Goal: Task Accomplishment & Management: Complete application form

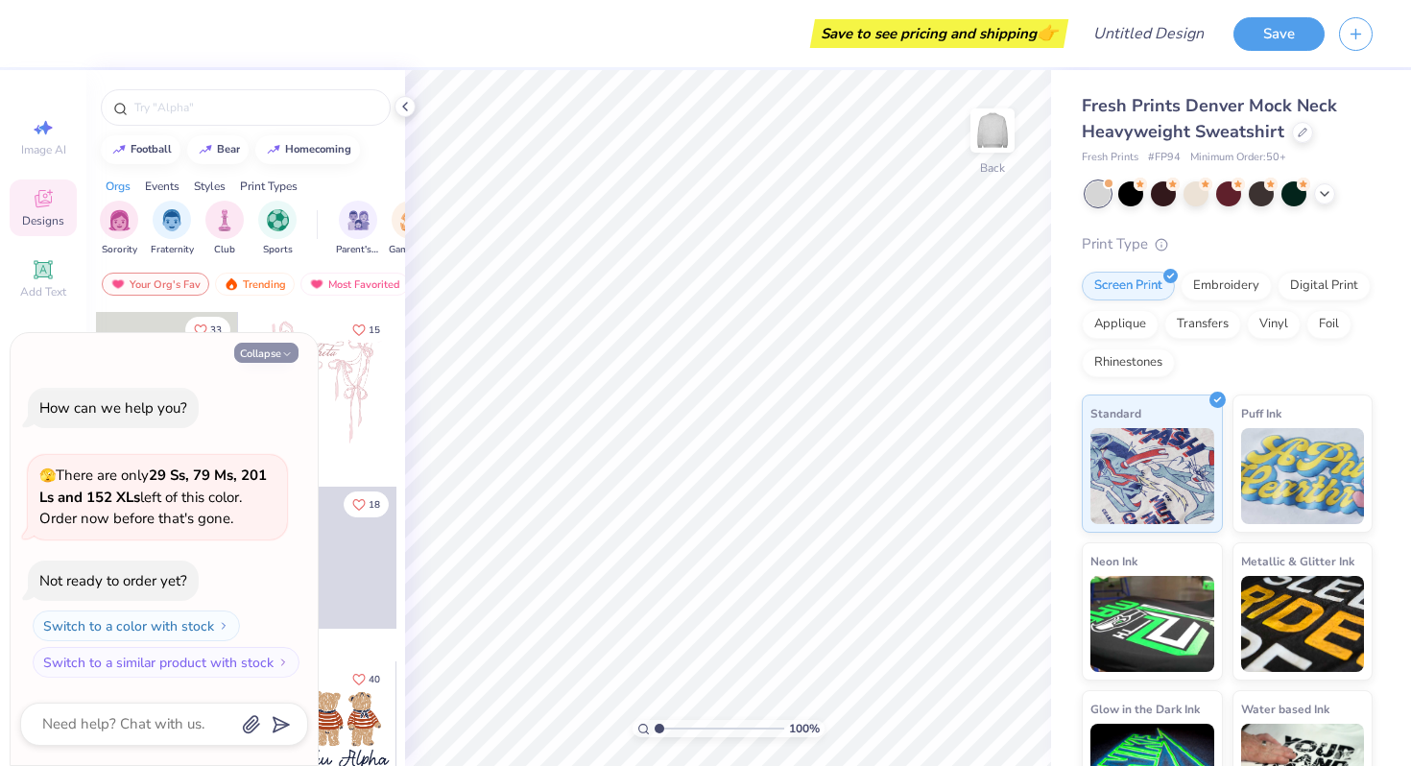
click at [282, 354] on icon "button" at bounding box center [287, 355] width 12 height 12
type textarea "x"
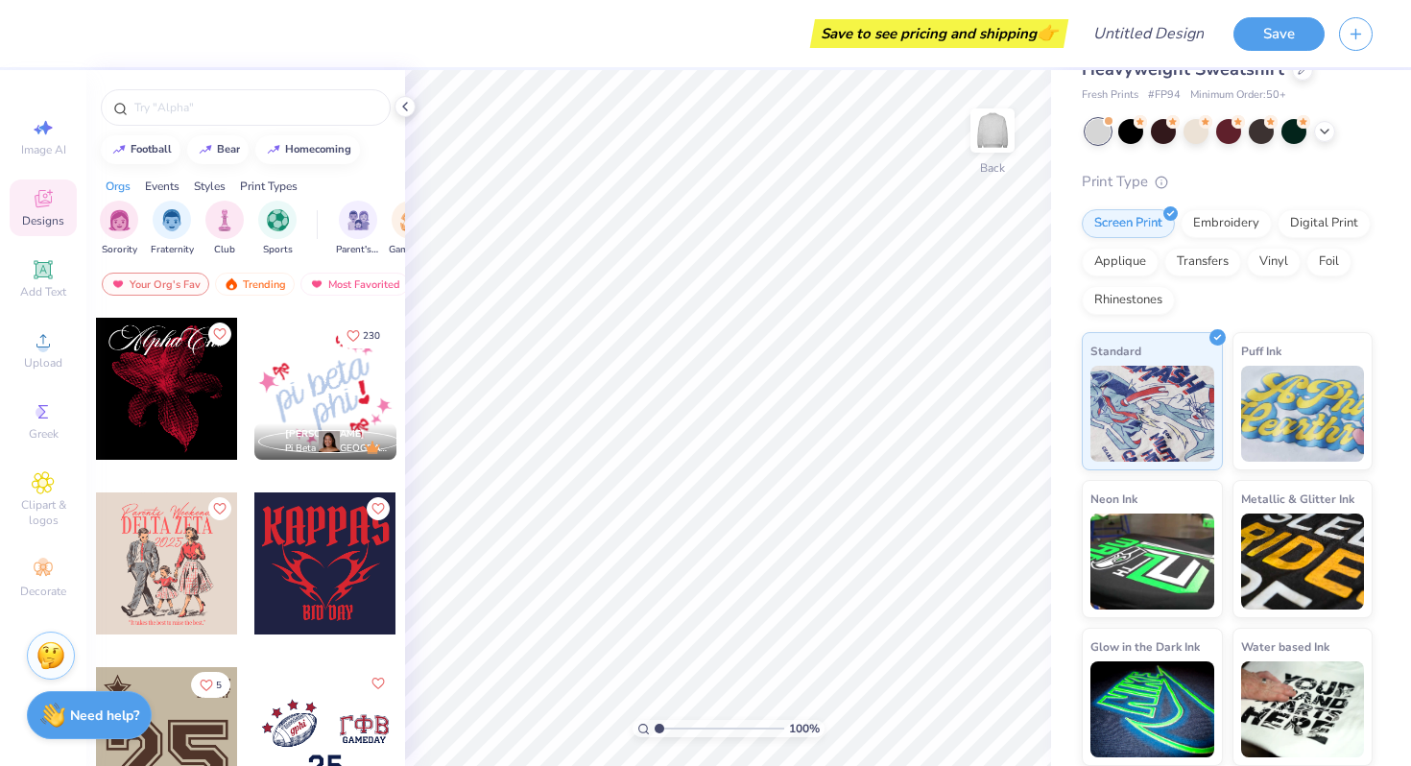
scroll to position [2442, 0]
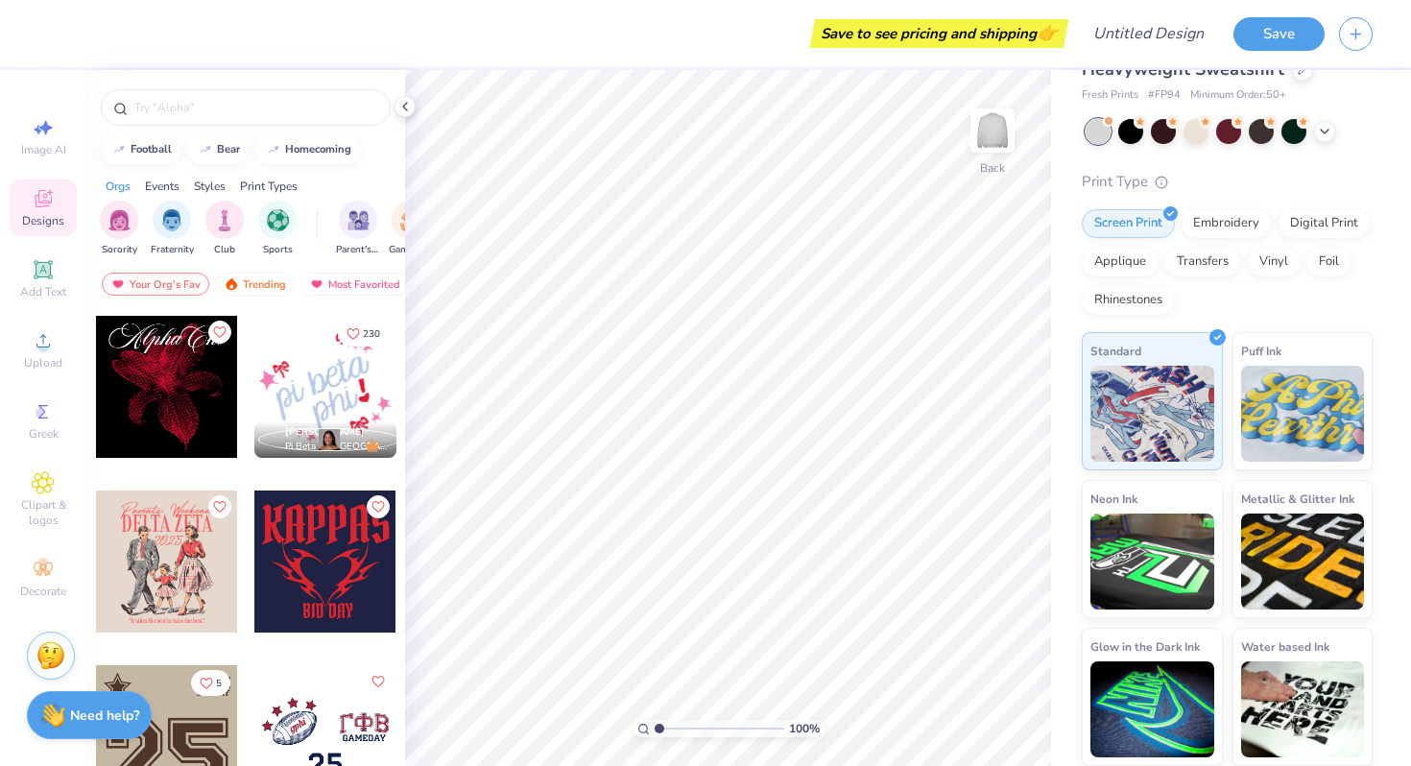
click at [325, 394] on div at bounding box center [325, 387] width 142 height 142
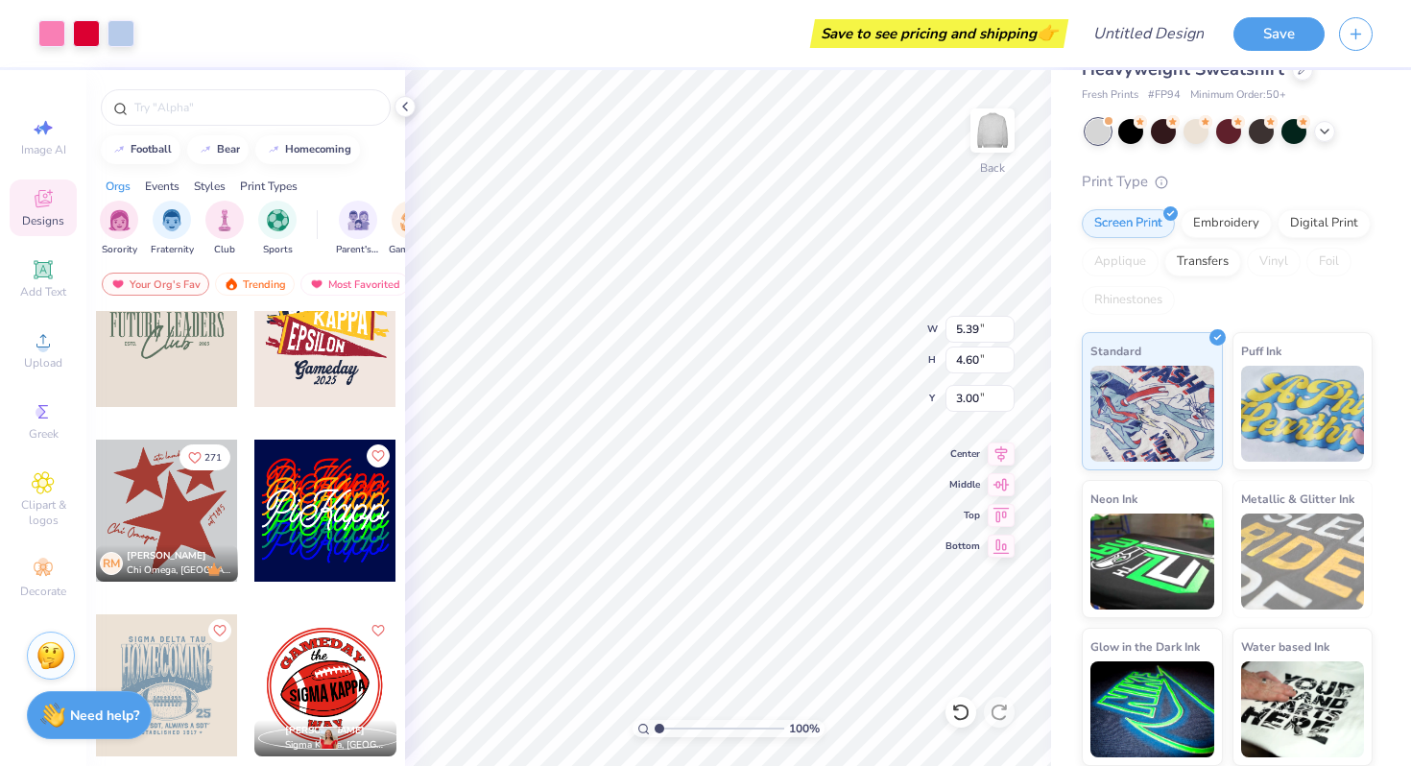
scroll to position [3901, 0]
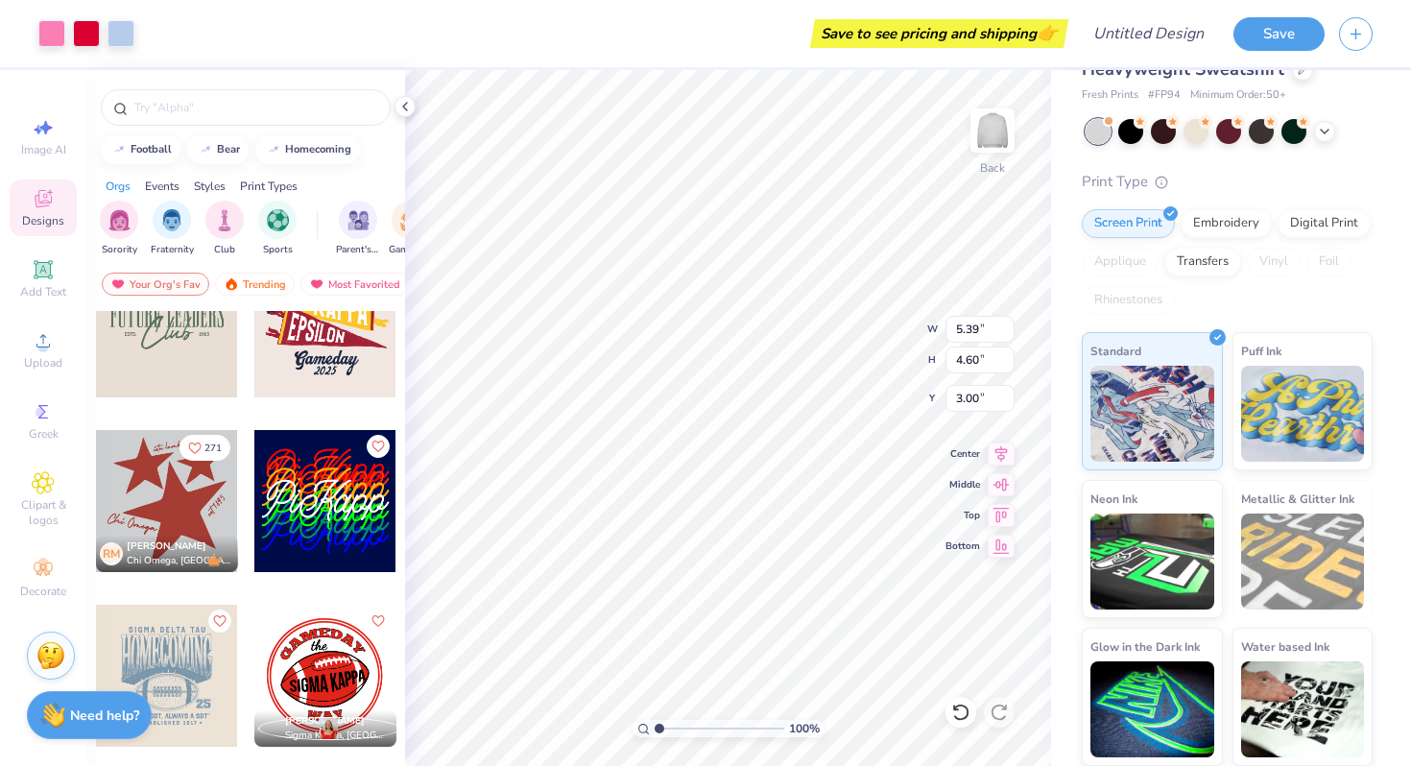
click at [187, 490] on div at bounding box center [167, 501] width 142 height 142
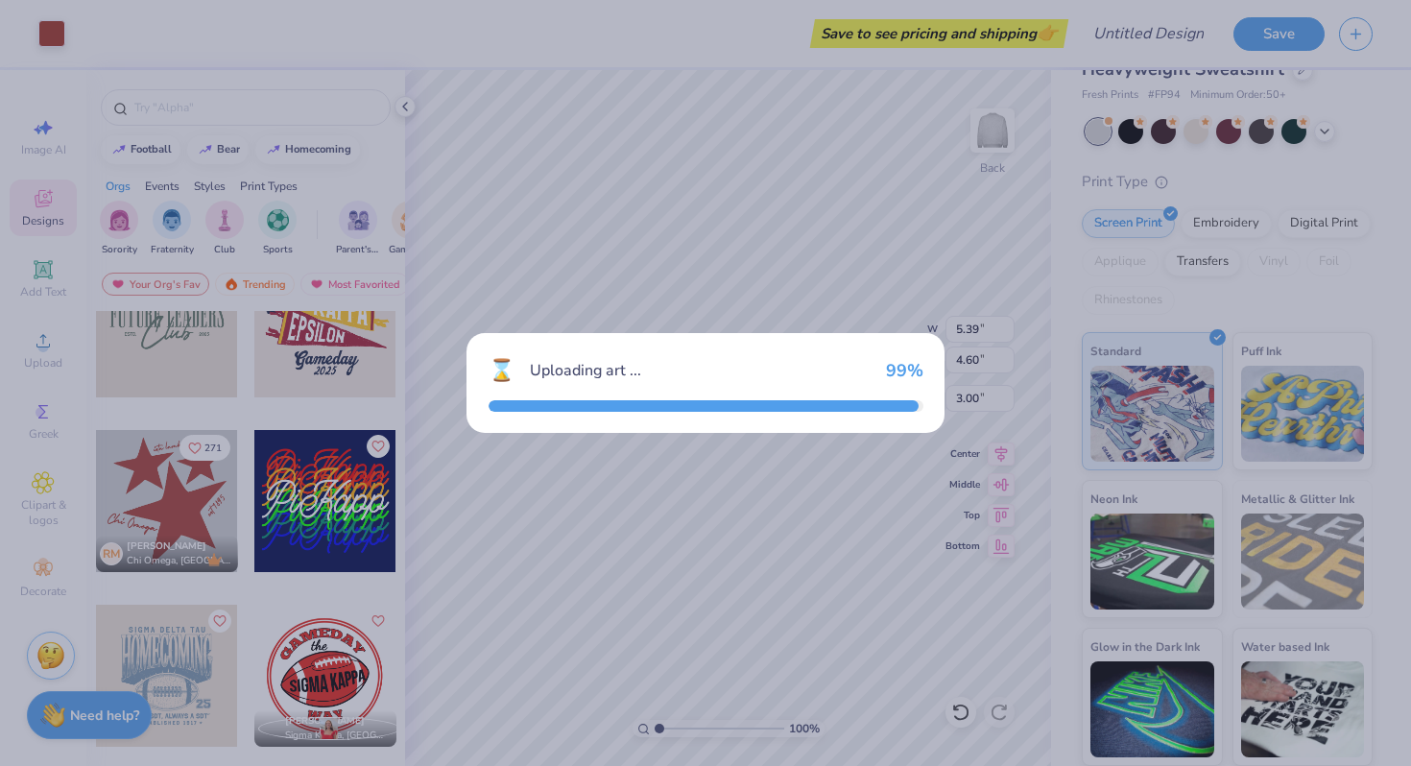
type input "8.72"
type input "9.32"
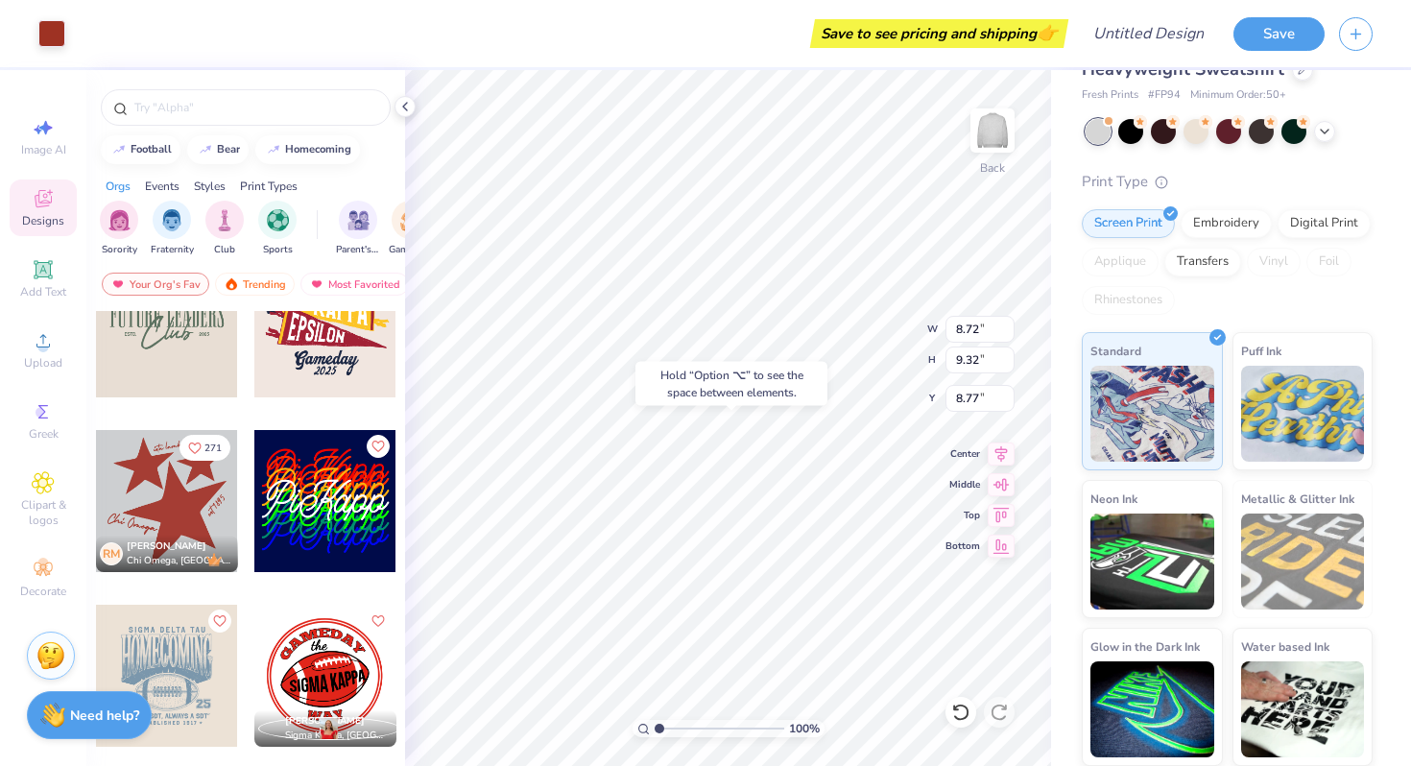
type input "8.77"
click at [757, 356] on div "Hold “Option ⌥” to see the space between elements." at bounding box center [732, 384] width 204 height 56
type input "5.39"
type input "4.60"
type input "3.00"
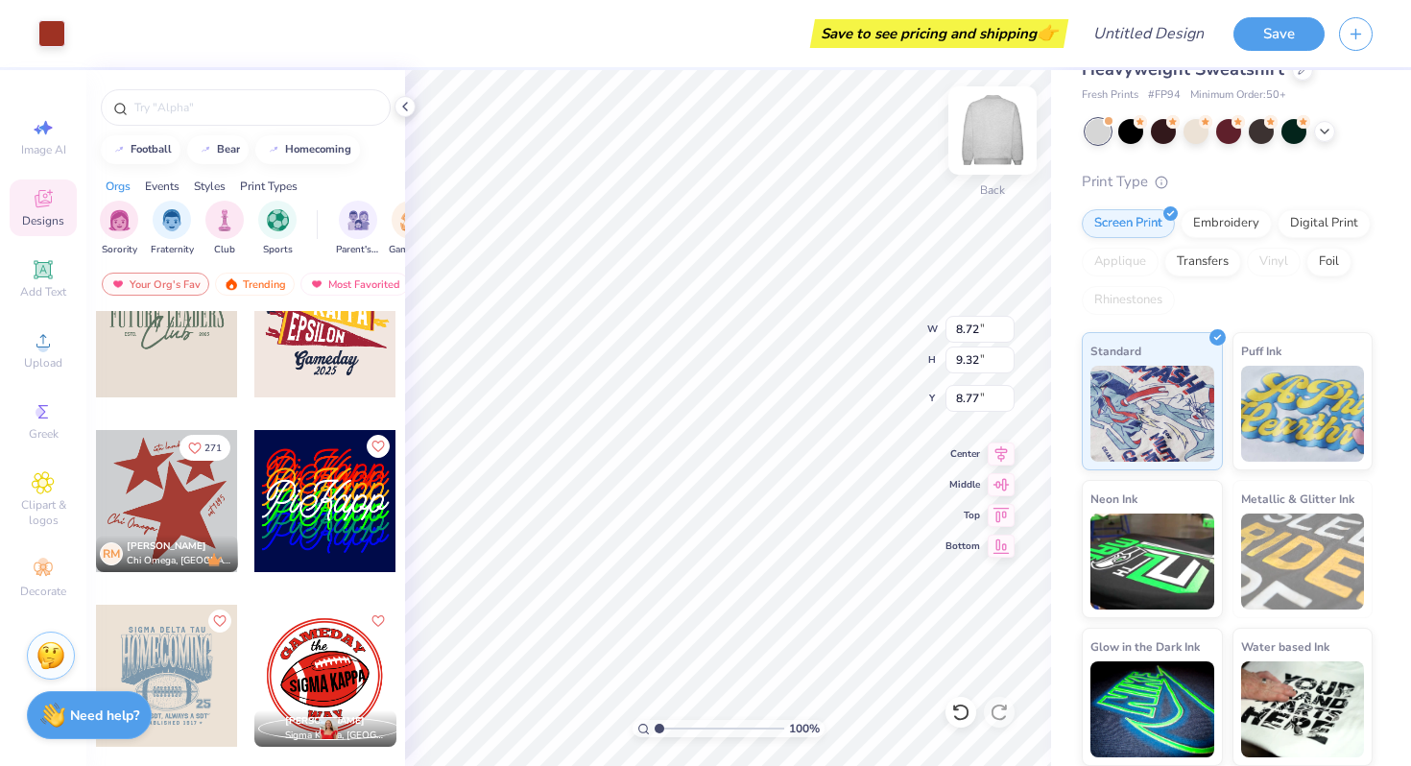
click at [998, 174] on div "100 % Back W 8.72 8.72 " H 9.32 9.32 " Y 8.77 8.77 " Center [GEOGRAPHIC_DATA]" at bounding box center [728, 418] width 646 height 696
type input "13.06"
type input "13.96"
type input "1.24"
click at [1065, 239] on div "Fresh Prints Denver Mock Neck Heavyweight Sweatshirt Fresh Prints # FP94 Minimu…" at bounding box center [1231, 387] width 360 height 758
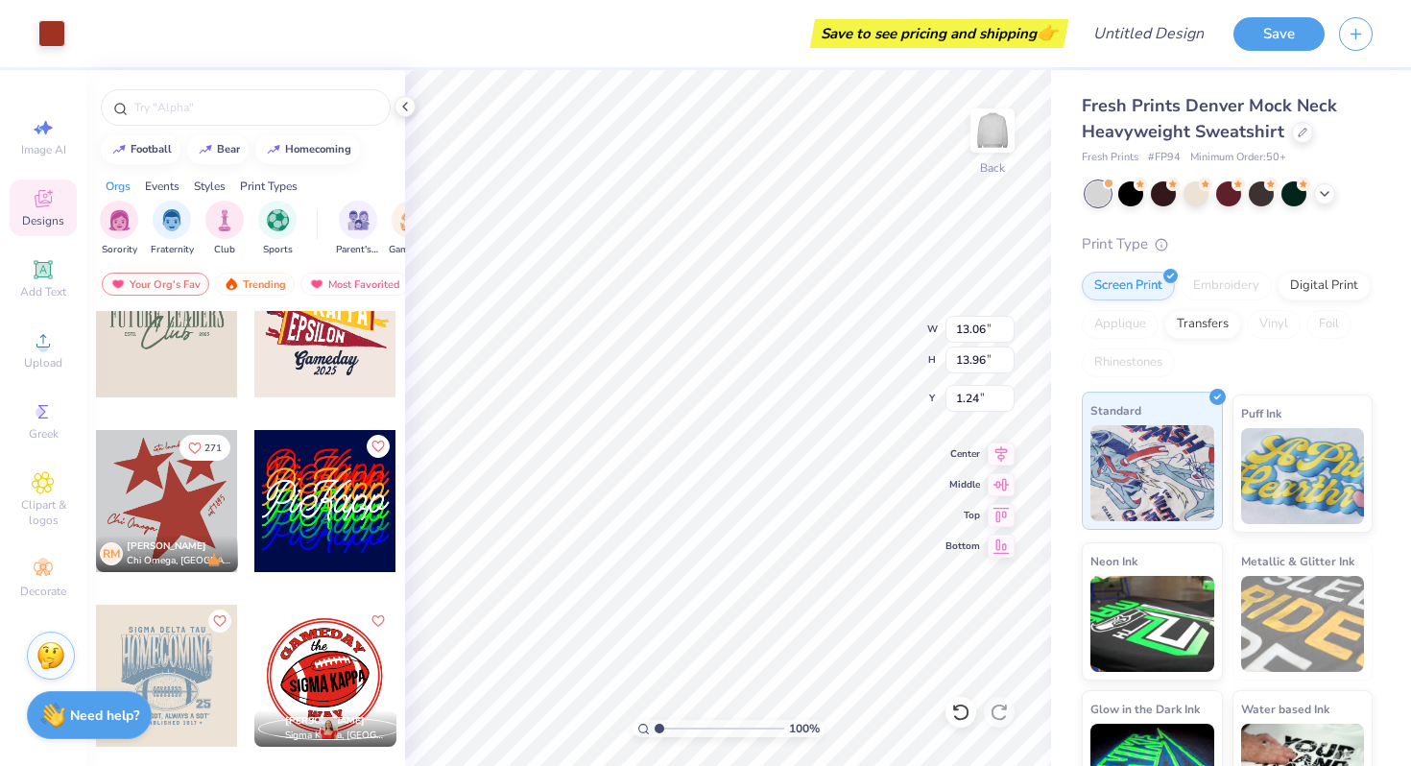
scroll to position [62, 0]
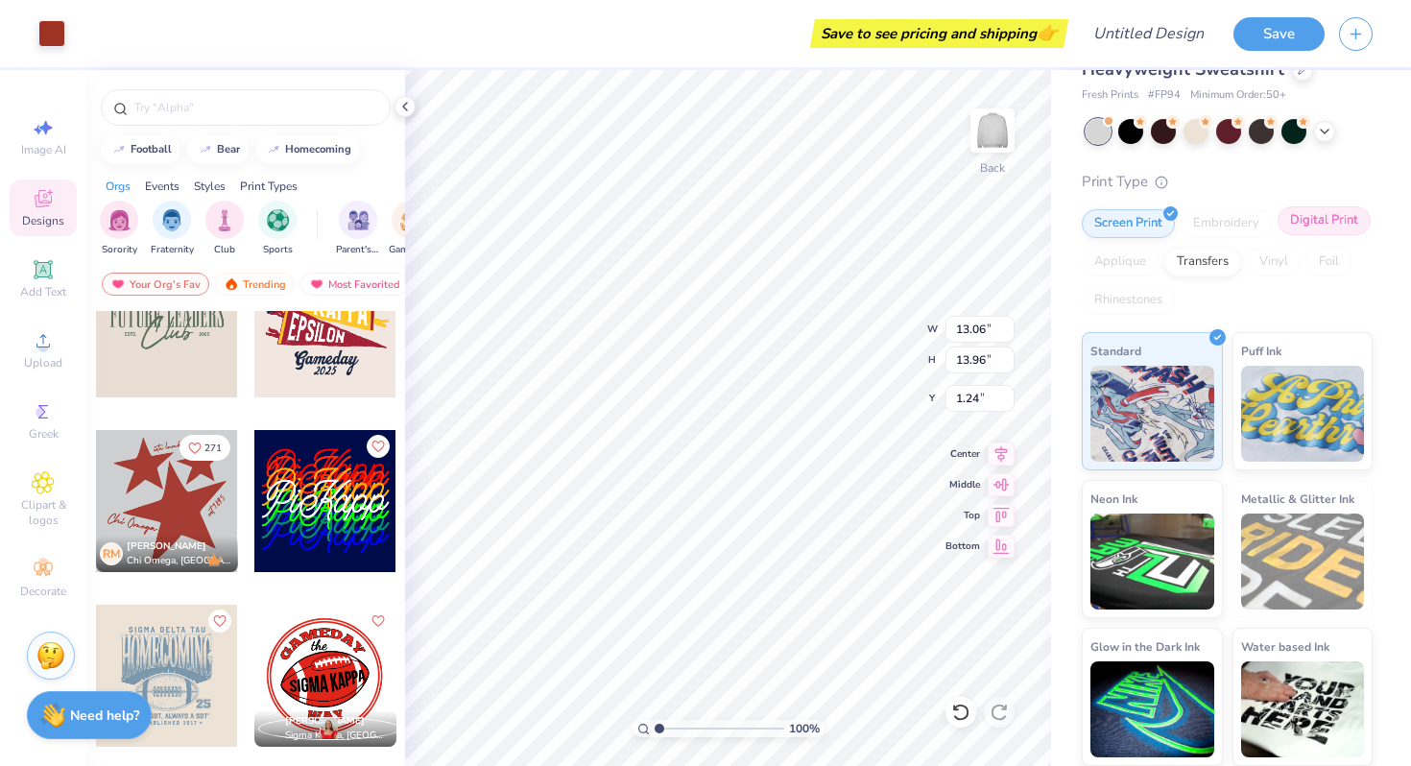
click at [1301, 217] on div "Digital Print" at bounding box center [1324, 220] width 93 height 29
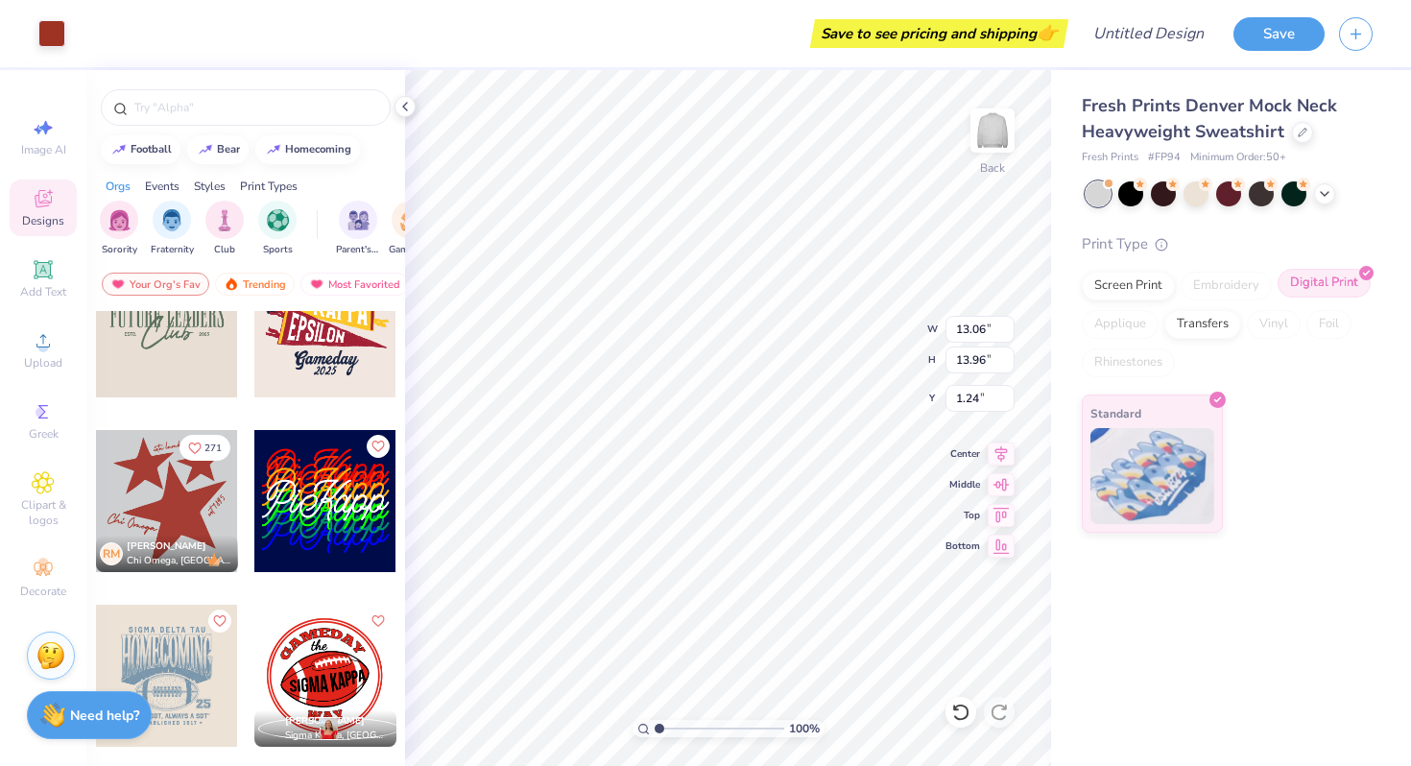
scroll to position [0, 0]
click at [1199, 312] on div "Transfers" at bounding box center [1203, 321] width 77 height 29
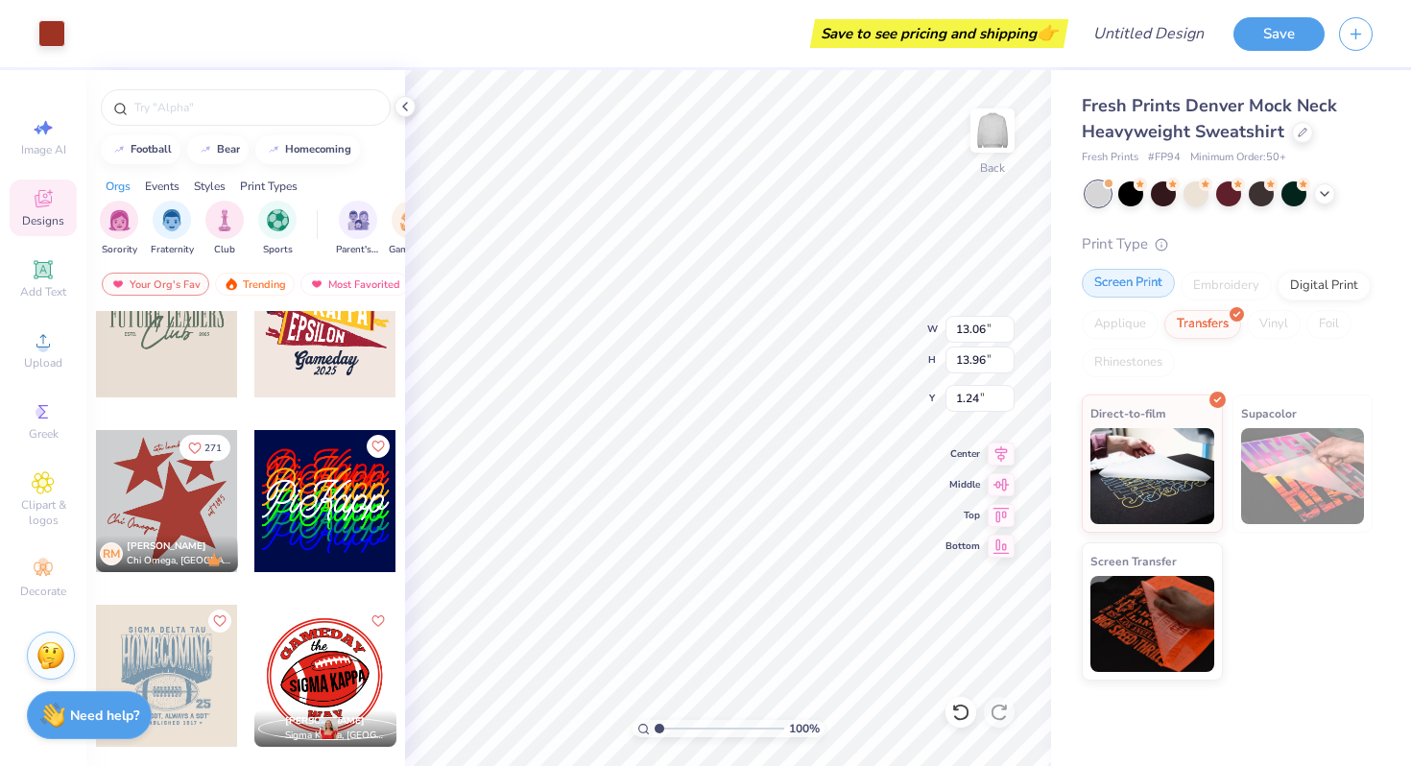
click at [1142, 296] on div "Screen Print" at bounding box center [1128, 283] width 93 height 29
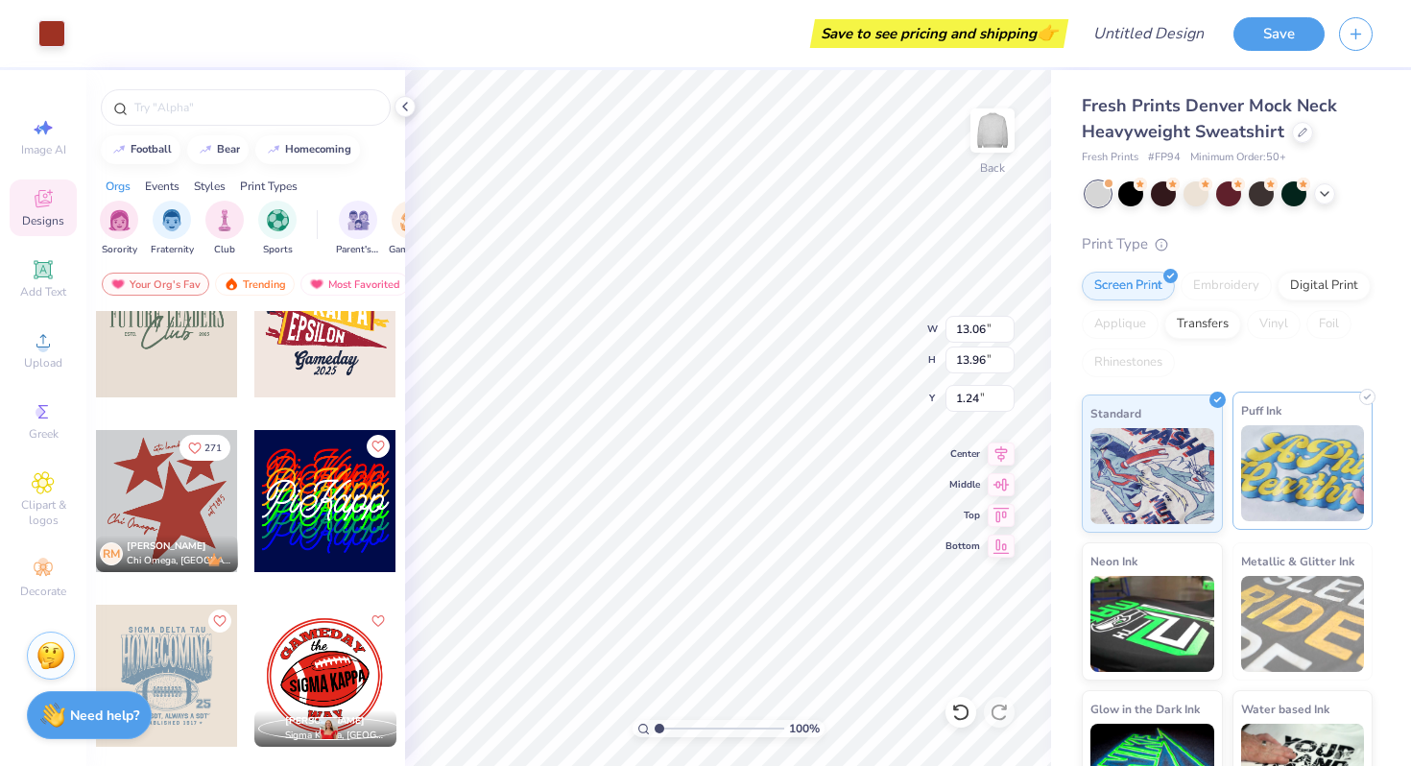
click at [1292, 446] on img at bounding box center [1303, 473] width 124 height 96
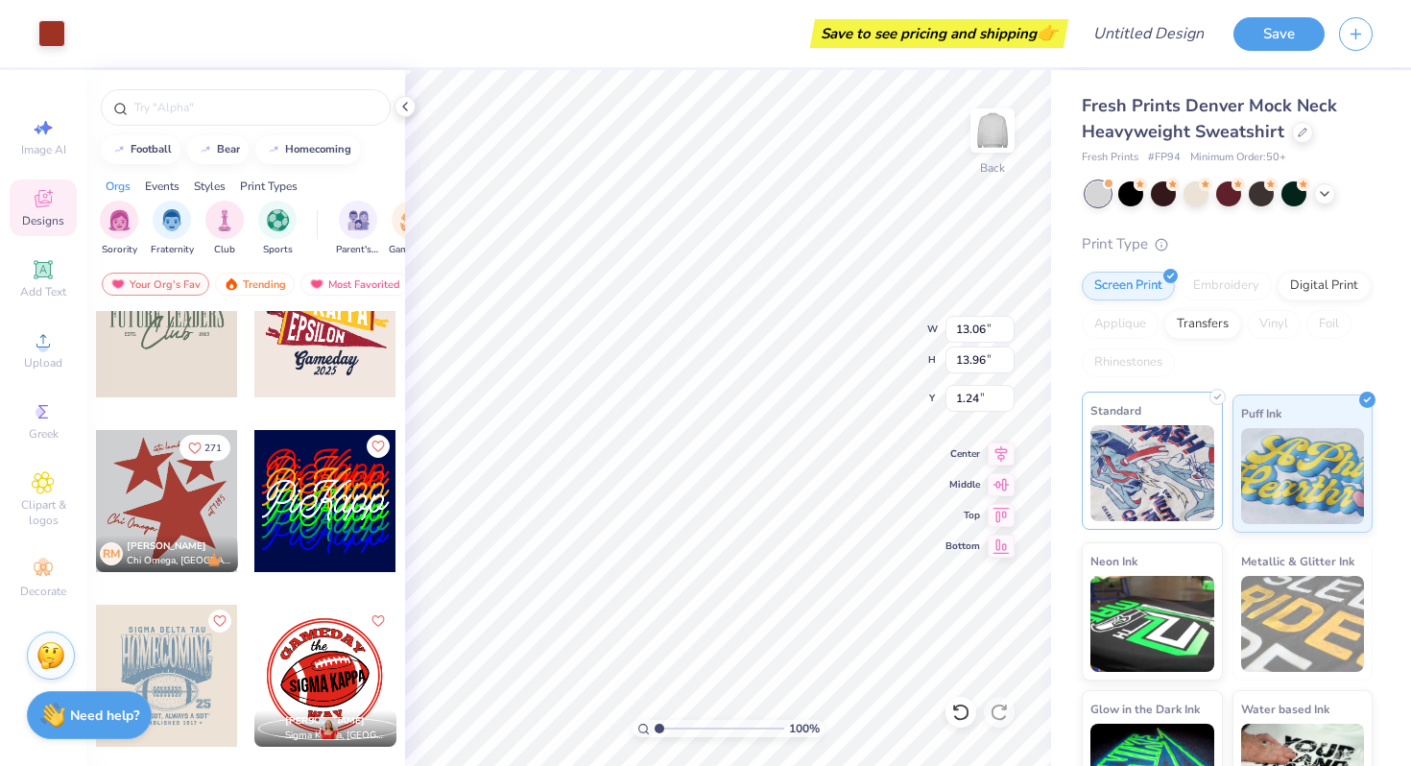
click at [1220, 444] on div "Standard" at bounding box center [1152, 461] width 141 height 138
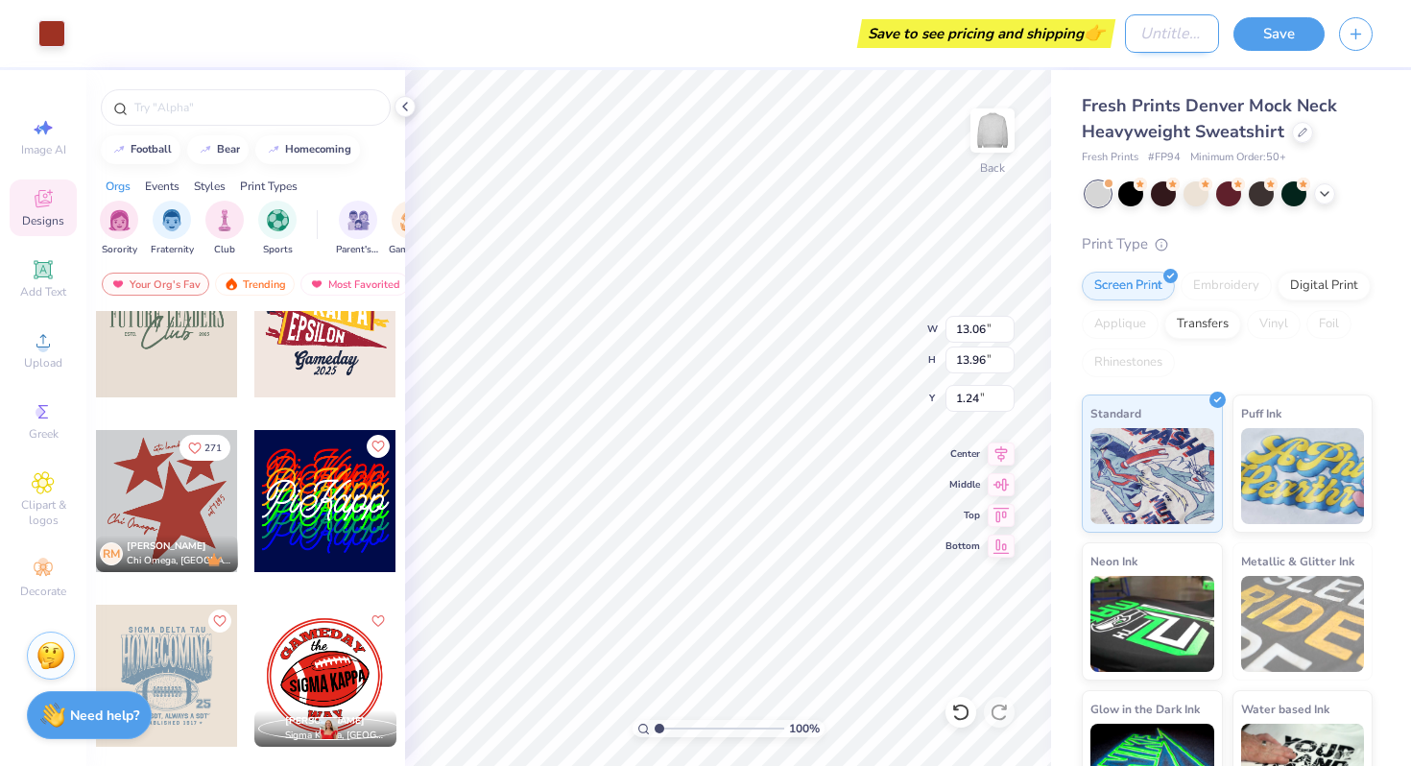
click at [1145, 35] on input "Design Title" at bounding box center [1172, 33] width 94 height 38
click at [1247, 37] on button "Save" at bounding box center [1279, 31] width 91 height 34
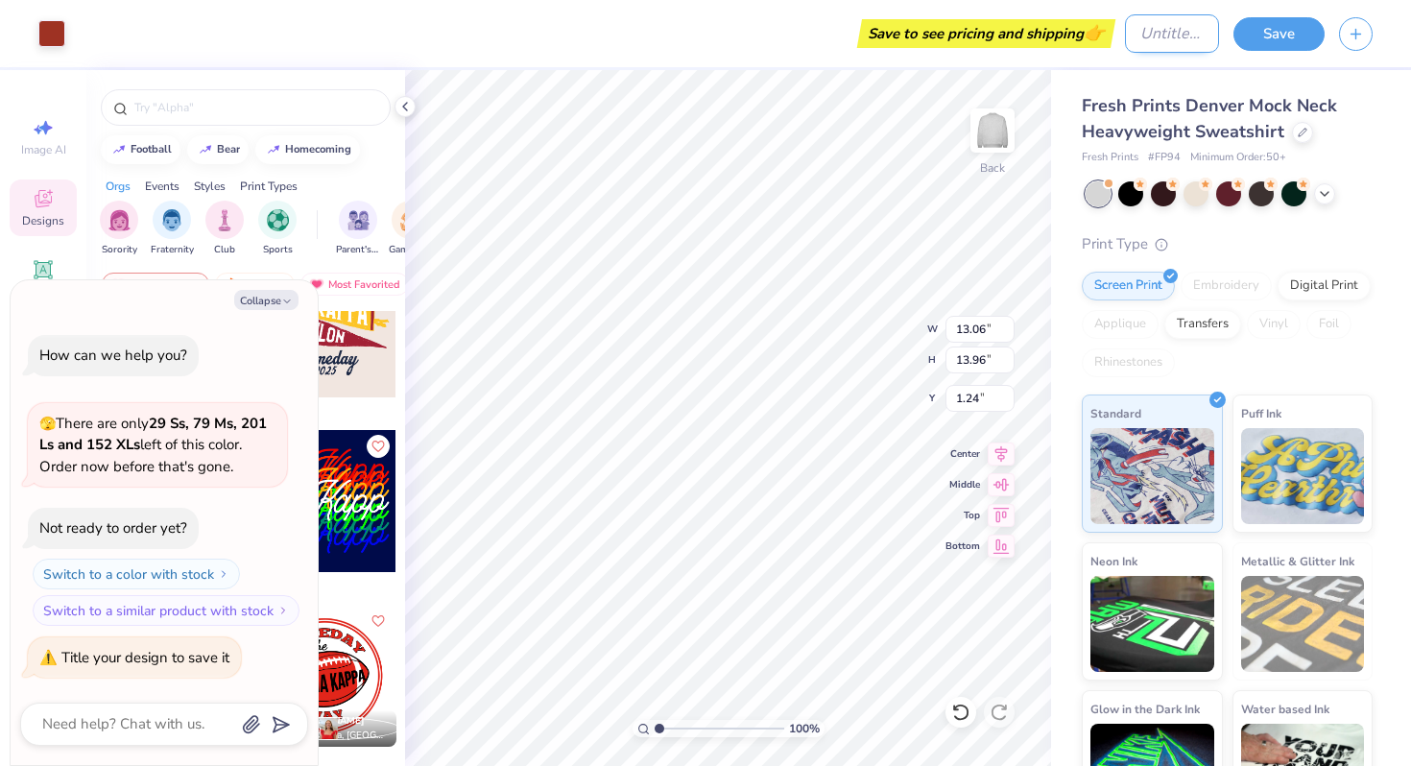
type textarea "x"
click at [1142, 34] on input "Design Title" at bounding box center [1172, 33] width 94 height 38
type input "t"
type textarea "x"
type input "te"
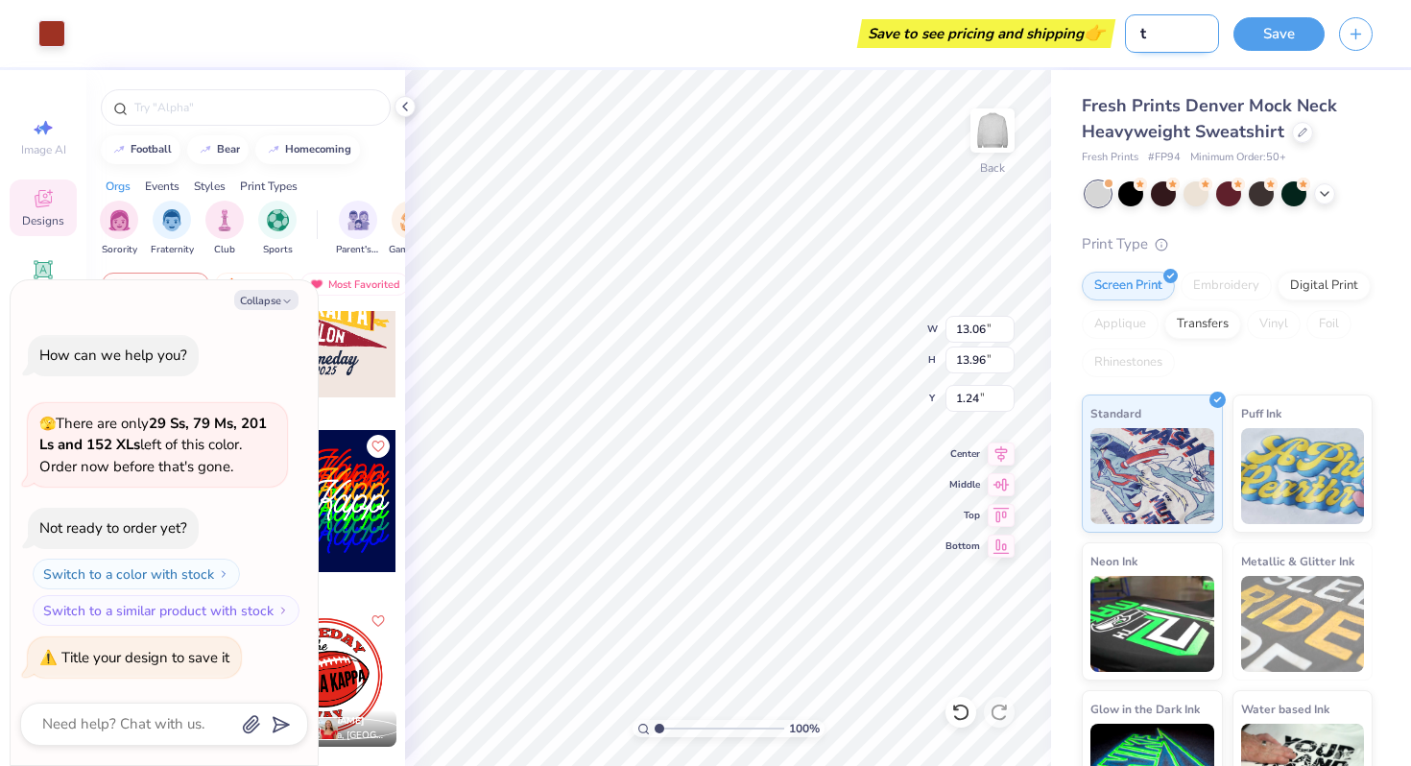
type textarea "x"
type input "tes"
type textarea "x"
type input "test"
type textarea "x"
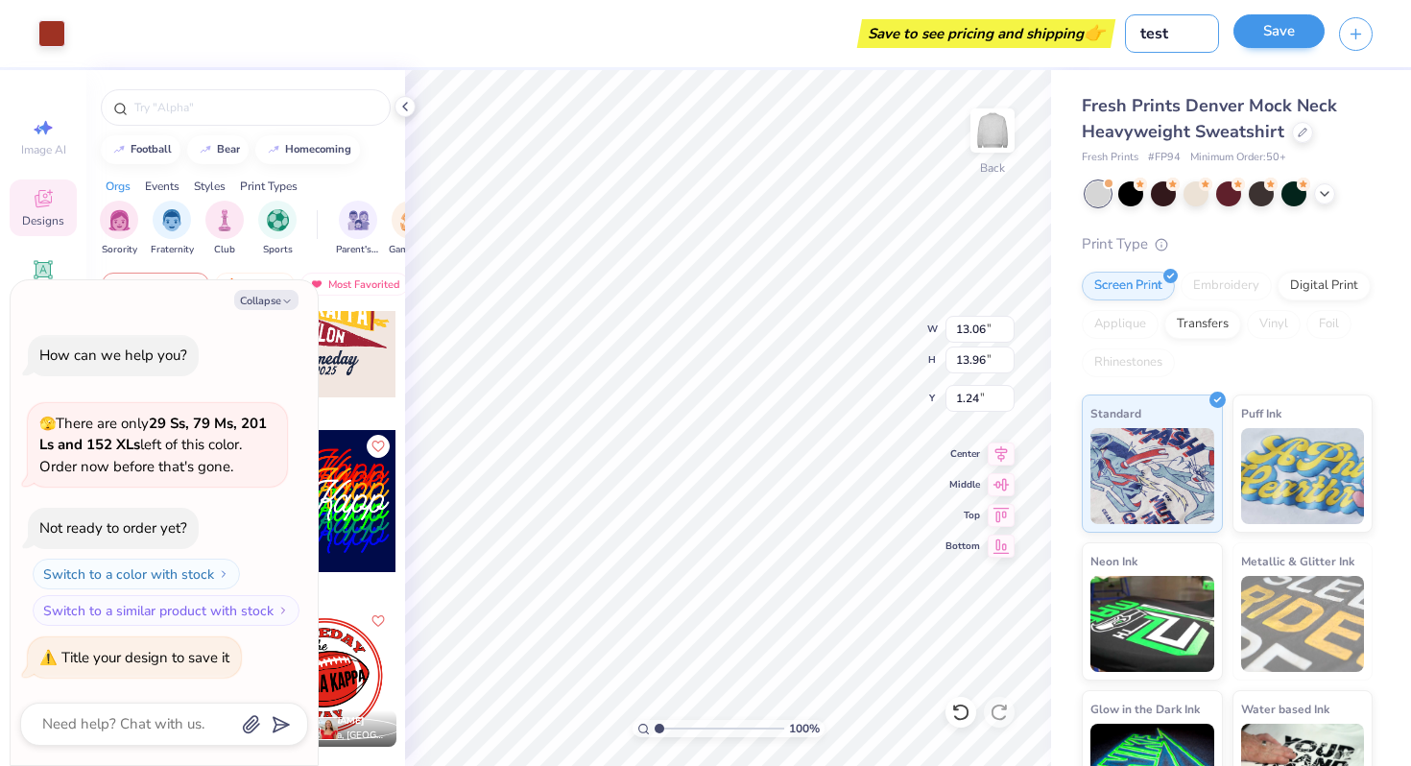
type input "test"
click at [1287, 32] on button "Save" at bounding box center [1279, 31] width 91 height 34
type textarea "x"
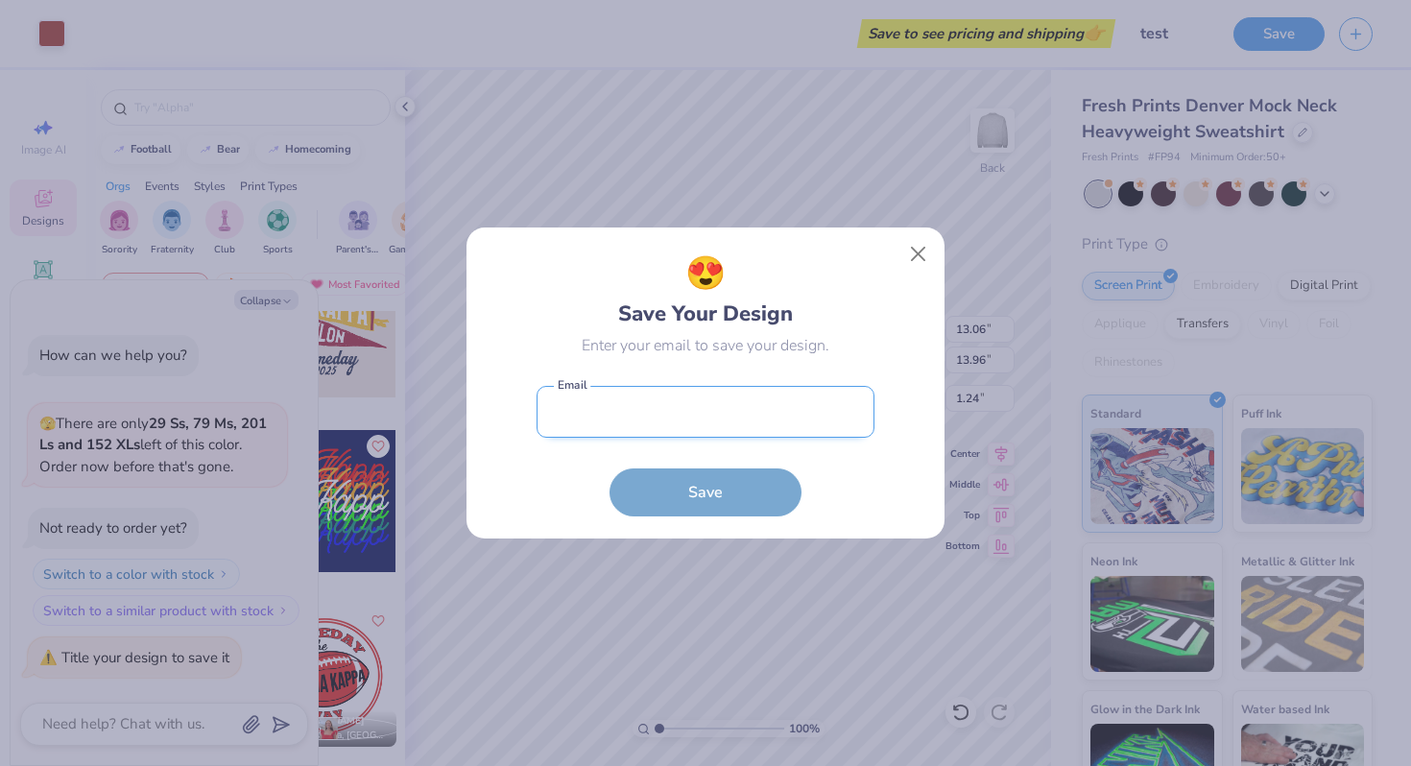
click at [703, 414] on input "email" at bounding box center [706, 412] width 338 height 53
type input "[PERSON_NAME][EMAIL_ADDRESS][DOMAIN_NAME]"
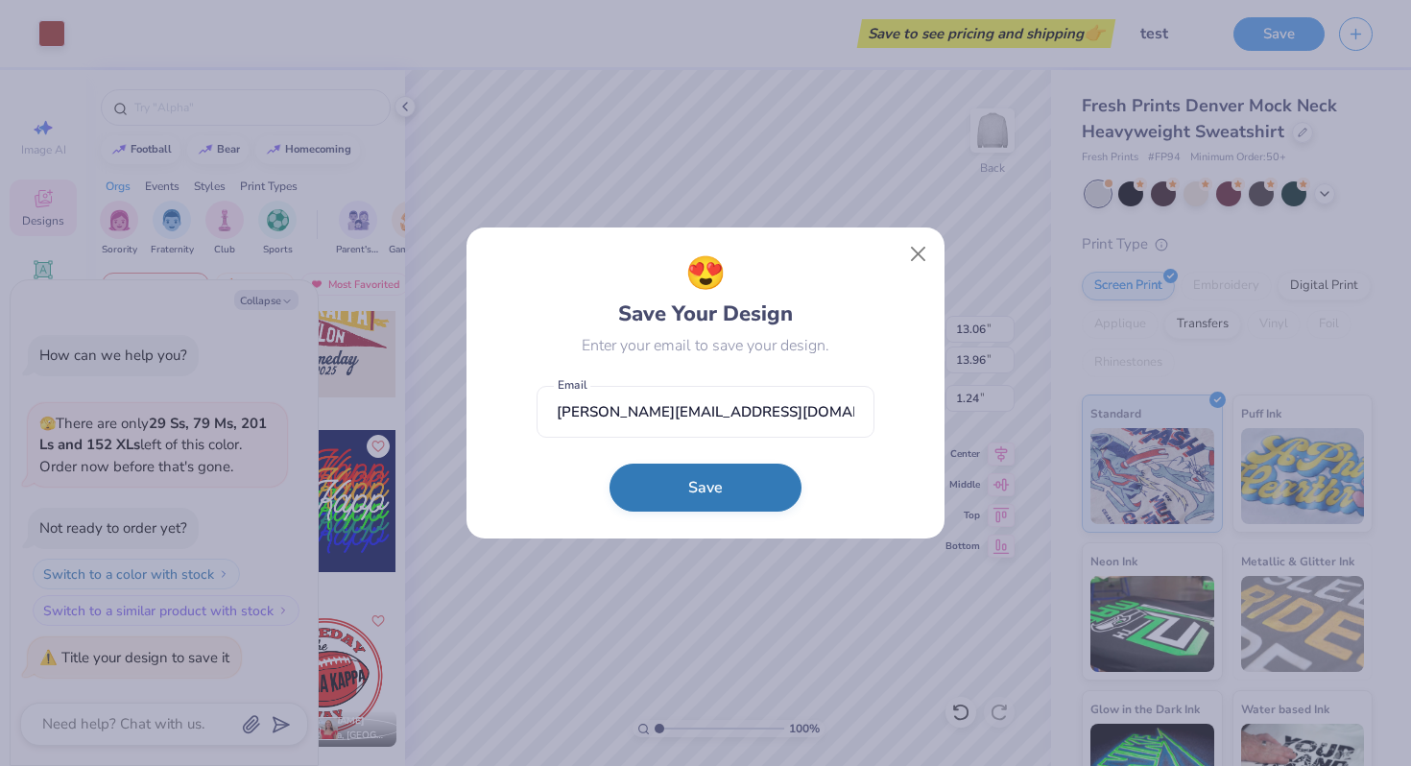
click at [705, 486] on button "Save" at bounding box center [706, 488] width 192 height 48
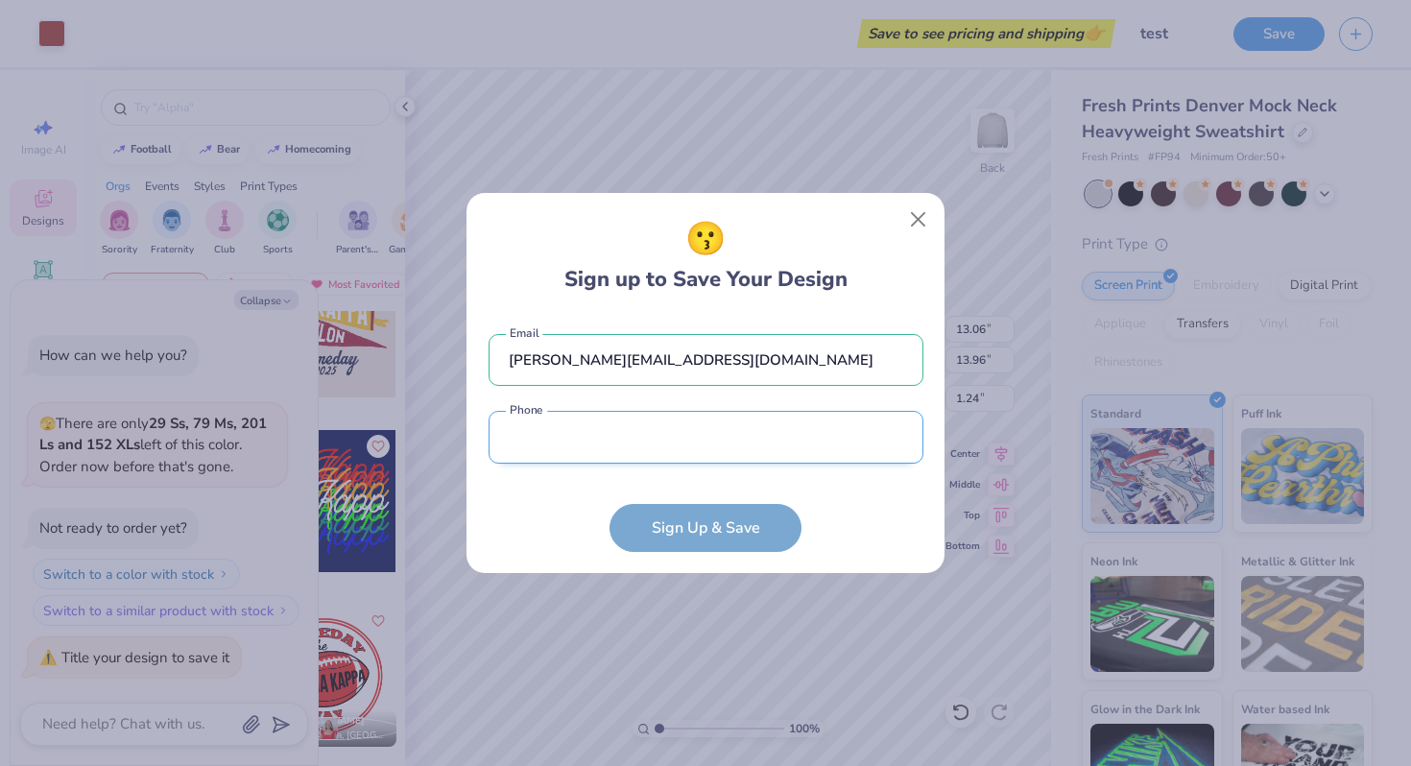
click at [695, 449] on input "tel" at bounding box center [706, 437] width 435 height 53
type input "[PHONE_NUMBER]"
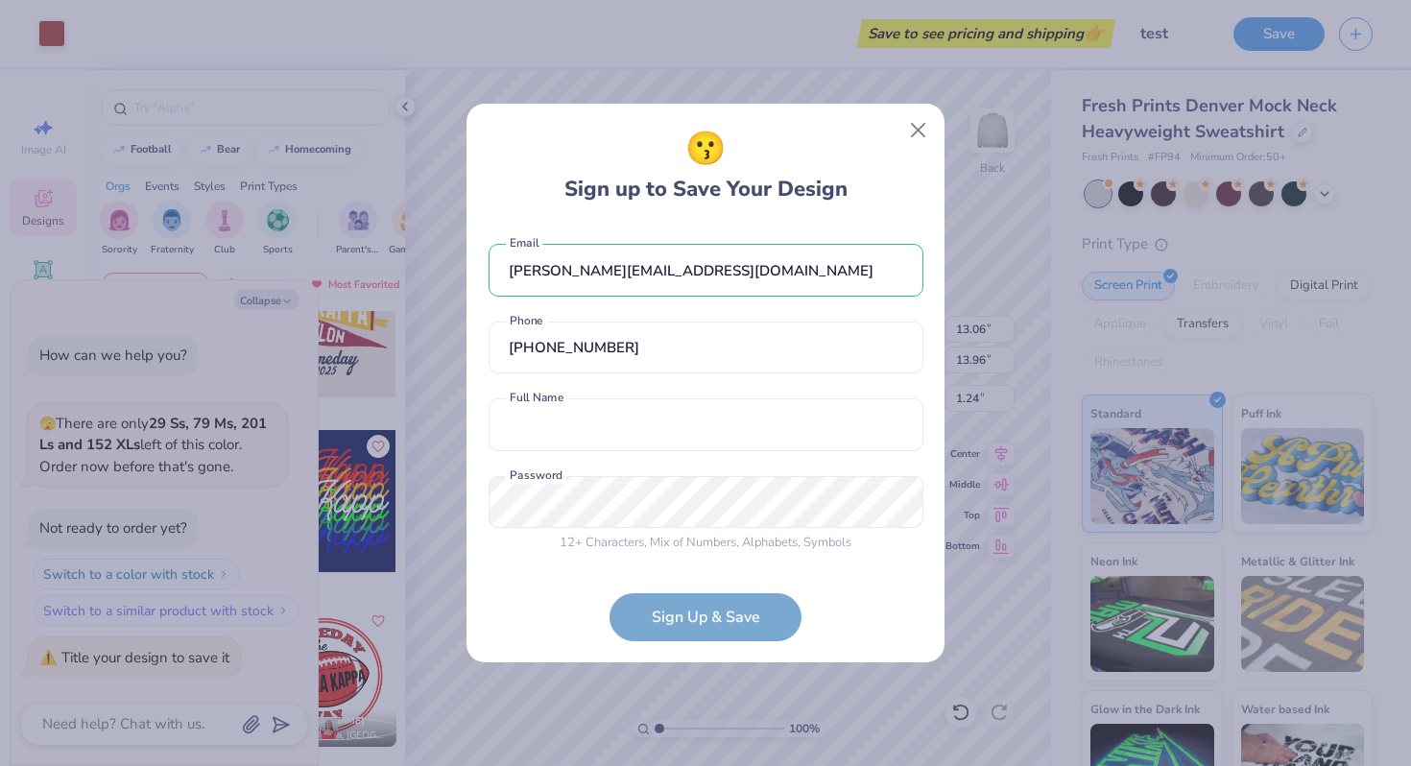
click at [671, 469] on div "[PERSON_NAME][EMAIL_ADDRESS][DOMAIN_NAME] Email [PHONE_NUMBER] Phone Full Name …" at bounding box center [706, 394] width 435 height 338
click at [669, 444] on input "text" at bounding box center [706, 424] width 435 height 53
type input "[PERSON_NAME]"
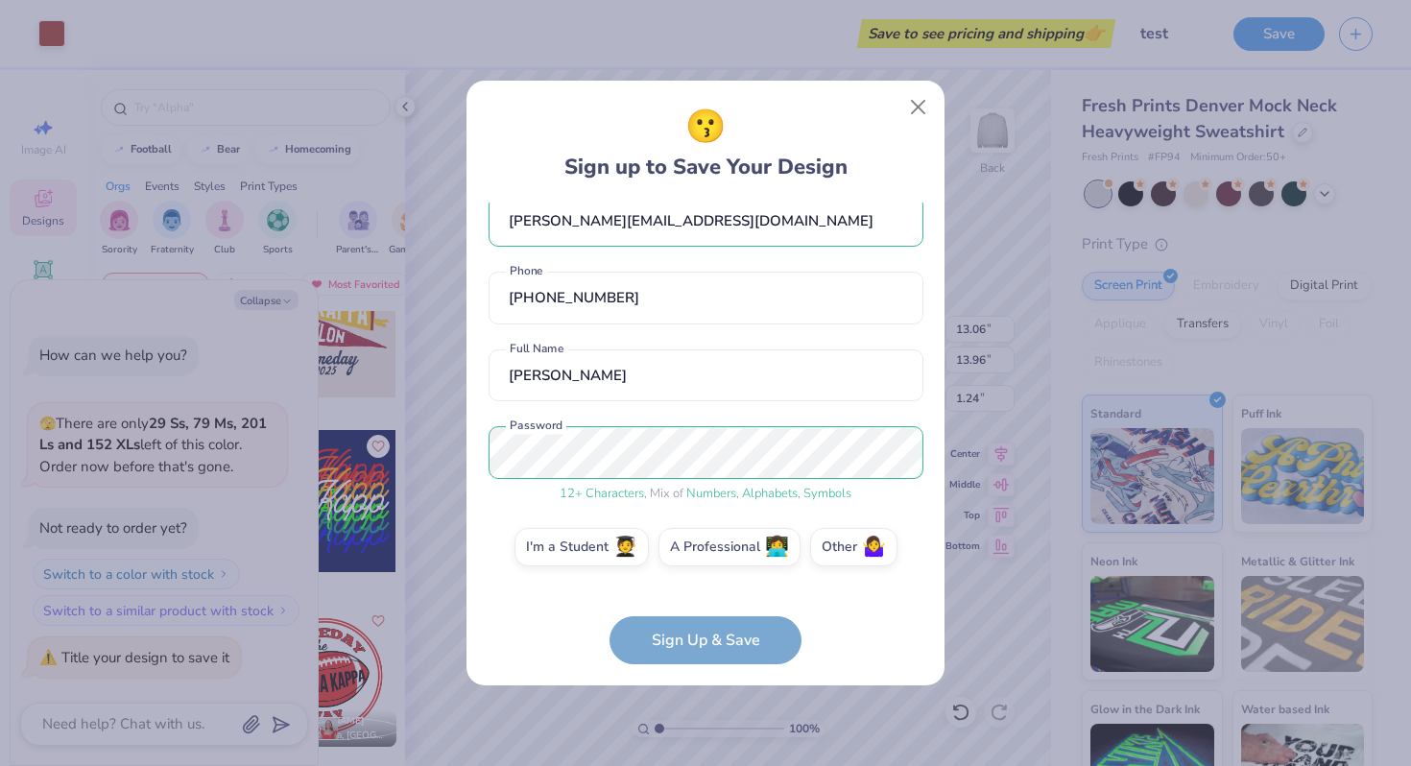
click at [761, 634] on form "[PERSON_NAME][EMAIL_ADDRESS][DOMAIN_NAME] Email [PHONE_NUMBER] Phone [PERSON_NA…" at bounding box center [706, 434] width 435 height 462
click at [733, 639] on form "[PERSON_NAME][EMAIL_ADDRESS][DOMAIN_NAME] Email [PHONE_NUMBER] Phone [PERSON_NA…" at bounding box center [706, 434] width 435 height 462
click at [745, 372] on input "[PERSON_NAME]" at bounding box center [706, 375] width 435 height 53
click at [583, 568] on div "I'm a Student 🧑‍🎓 A Professional 👩‍💻 Other 🤷‍♀️" at bounding box center [706, 552] width 435 height 48
click at [583, 557] on label "I'm a Student 🧑‍🎓" at bounding box center [582, 544] width 134 height 38
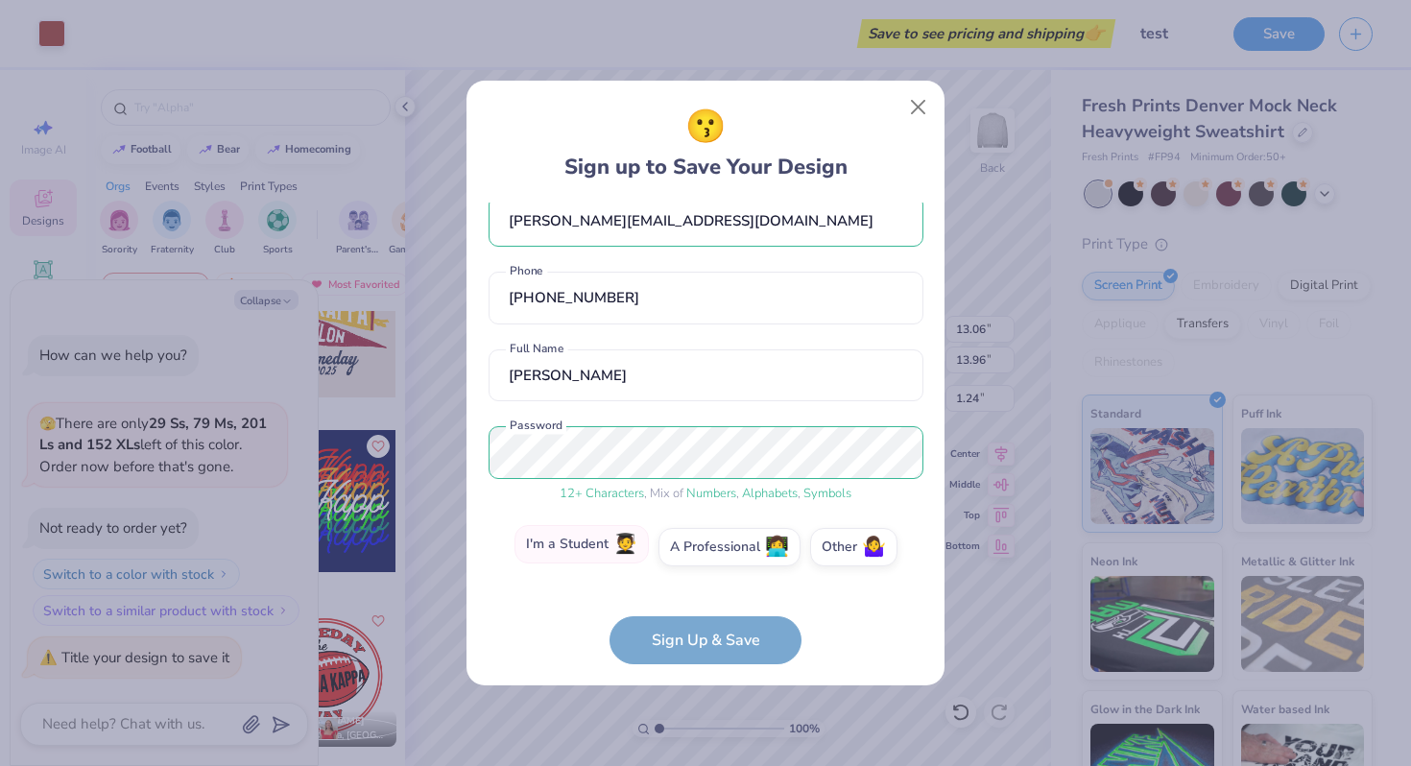
click at [700, 573] on input "I'm a Student 🧑‍🎓" at bounding box center [706, 579] width 12 height 12
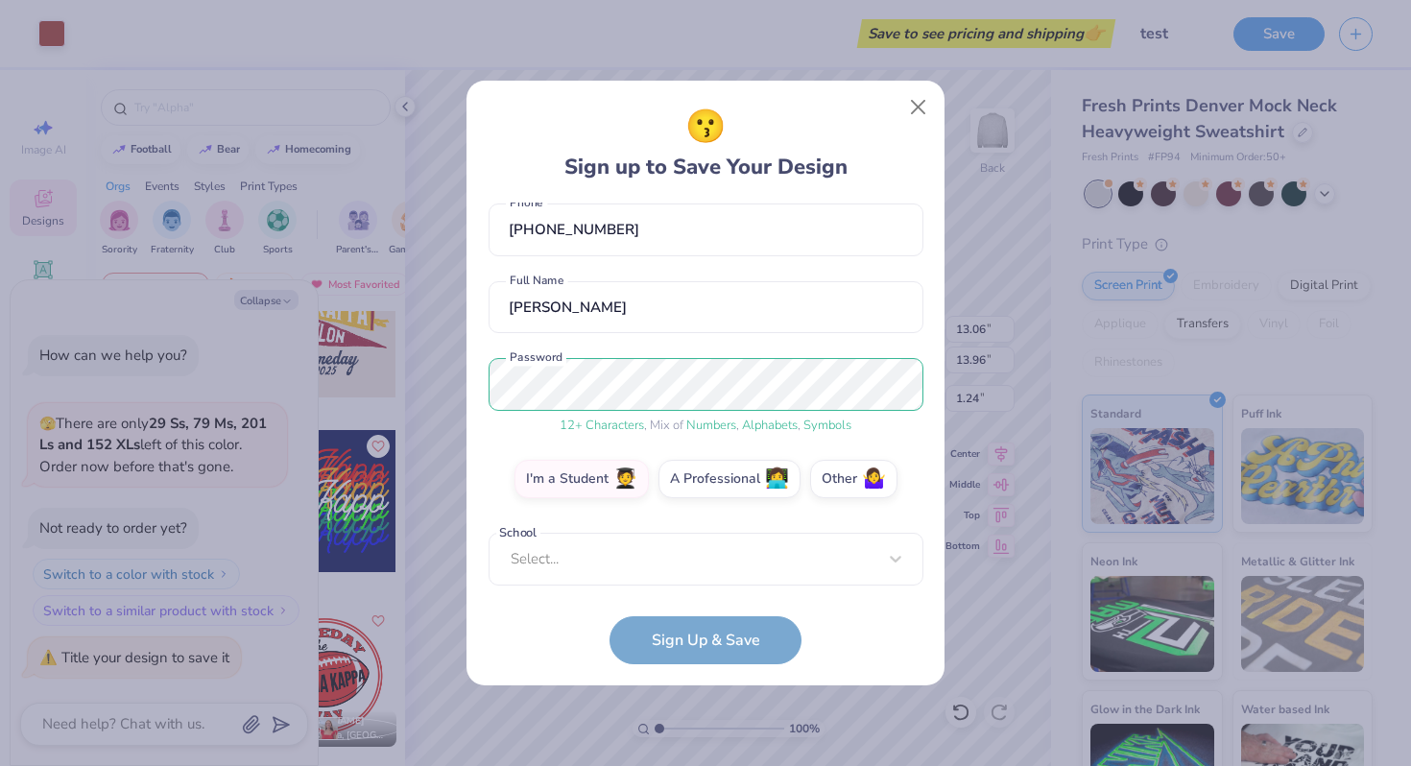
click at [652, 590] on form "[PERSON_NAME][EMAIL_ADDRESS][DOMAIN_NAME] Email [PHONE_NUMBER] Phone [PERSON_NA…" at bounding box center [706, 434] width 435 height 462
click at [652, 569] on div "[PERSON_NAME][EMAIL_ADDRESS][DOMAIN_NAME] Email [PHONE_NUMBER] Phone [PERSON_NA…" at bounding box center [706, 394] width 435 height 383
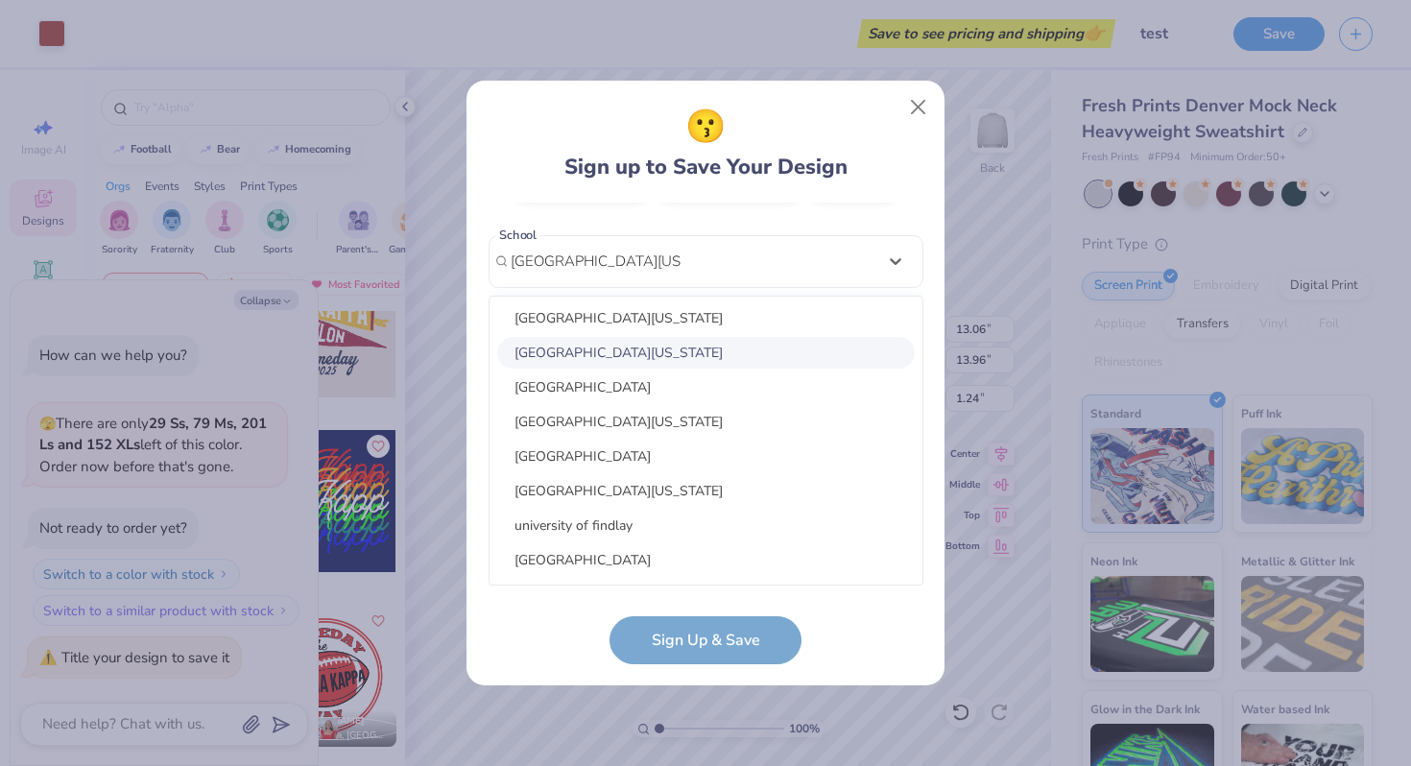
scroll to position [0, 0]
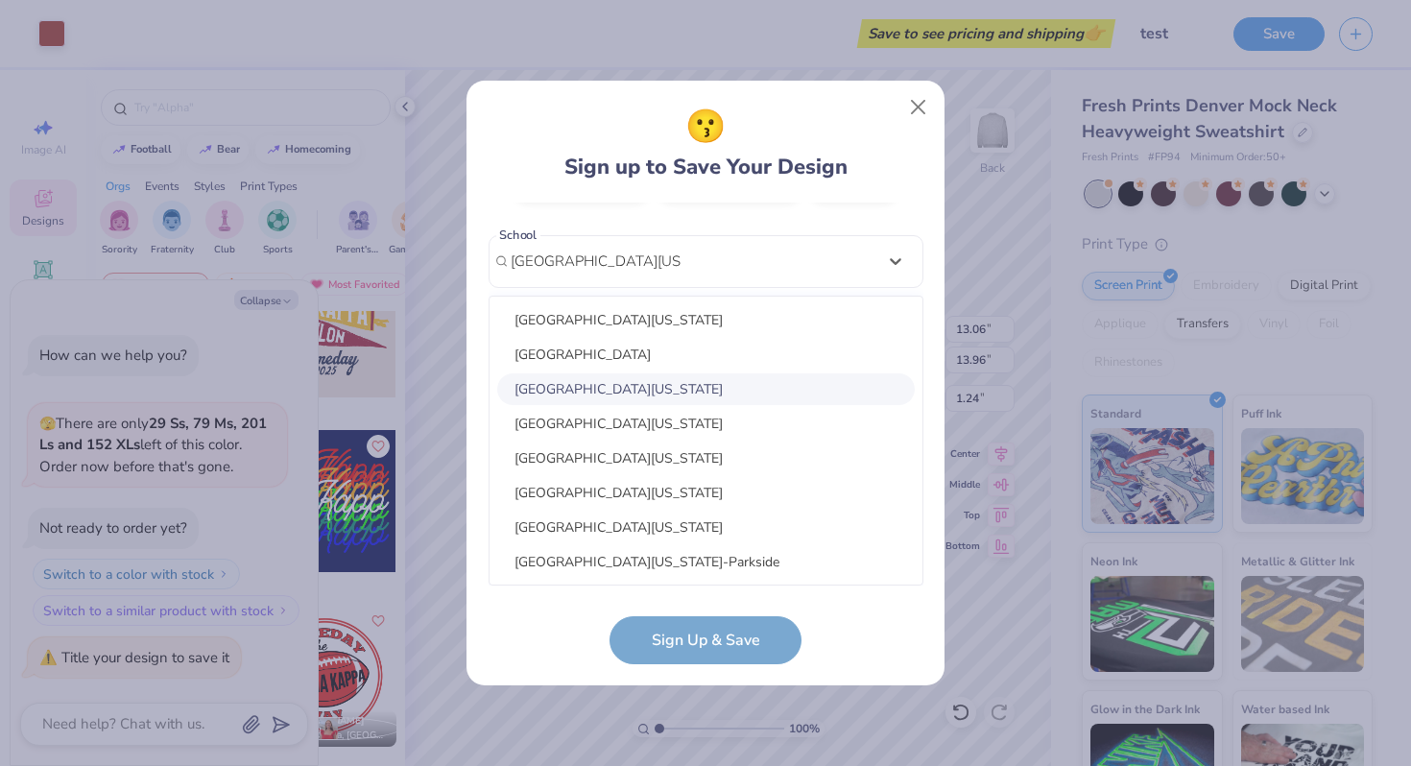
click at [625, 392] on div "[GEOGRAPHIC_DATA][US_STATE]" at bounding box center [706, 389] width 418 height 32
type input "[GEOGRAPHIC_DATA][US_STATE]"
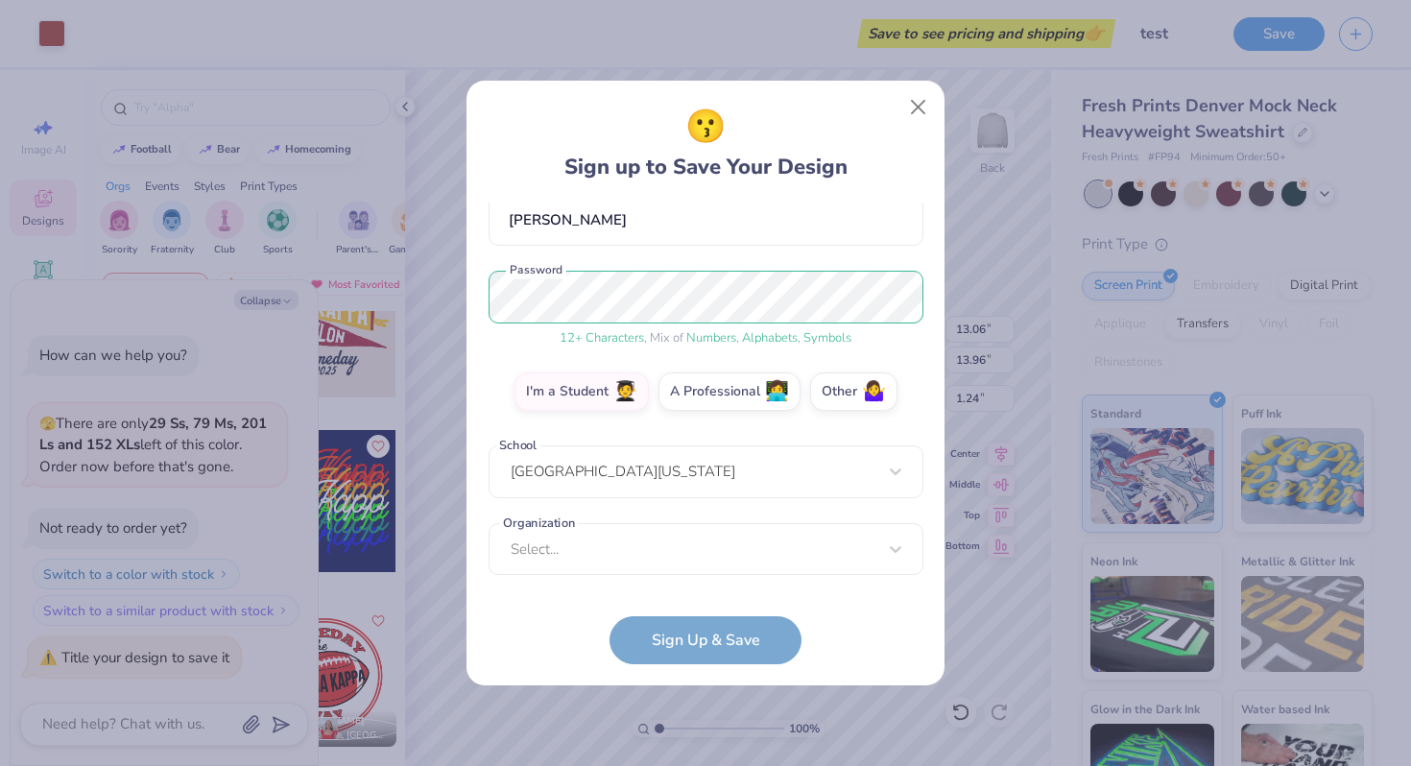
scroll to position [181, 0]
click at [673, 553] on div "Select..." at bounding box center [706, 550] width 435 height 53
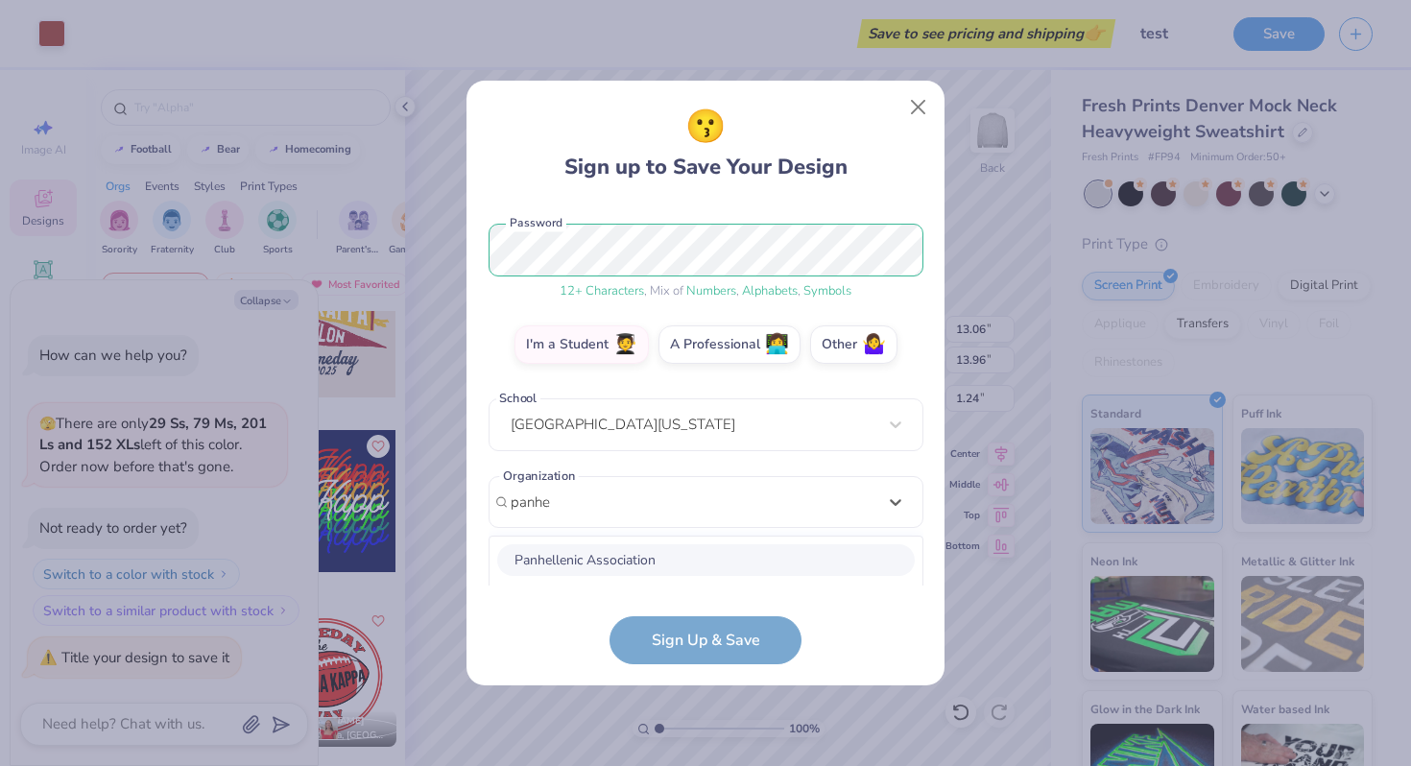
scroll to position [469, 0]
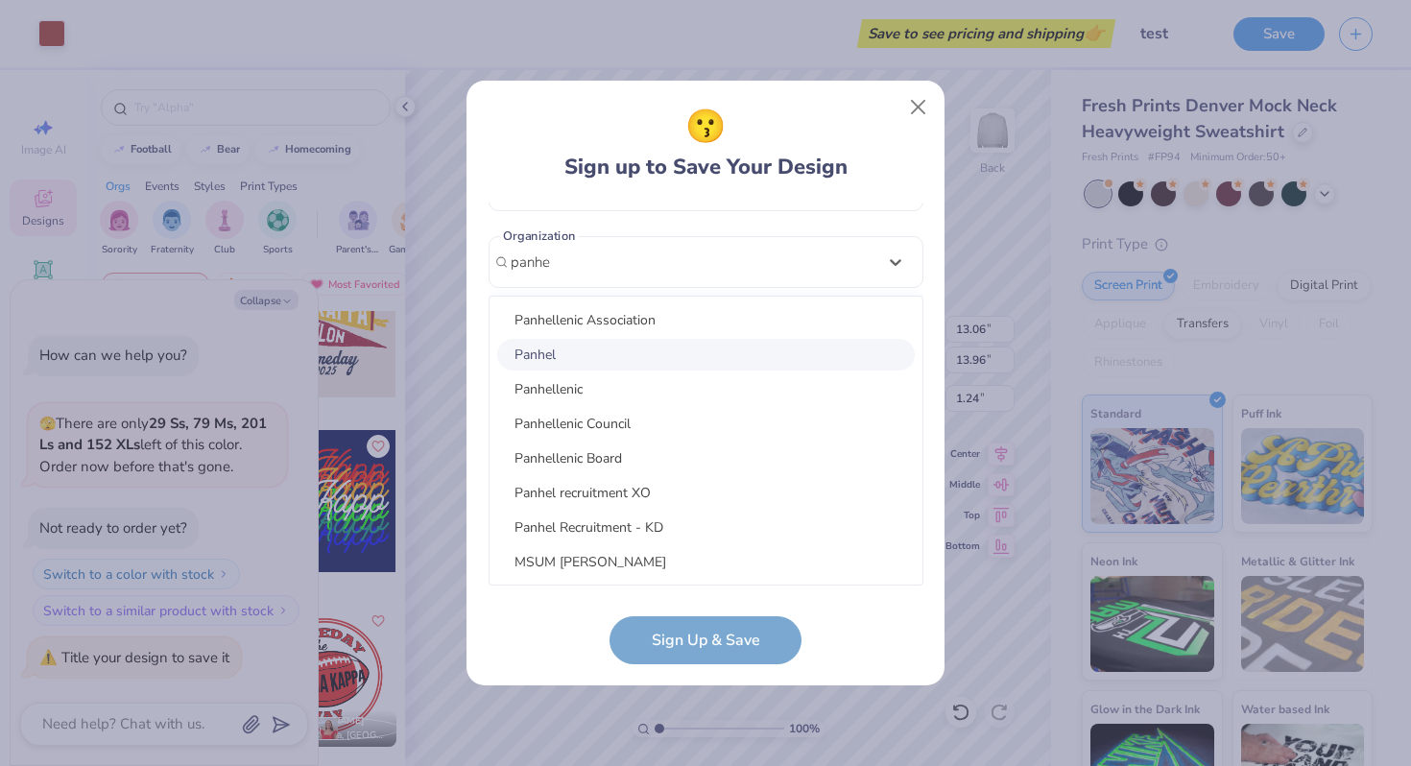
click at [639, 360] on div "Panhel" at bounding box center [706, 355] width 418 height 32
type input "panhe"
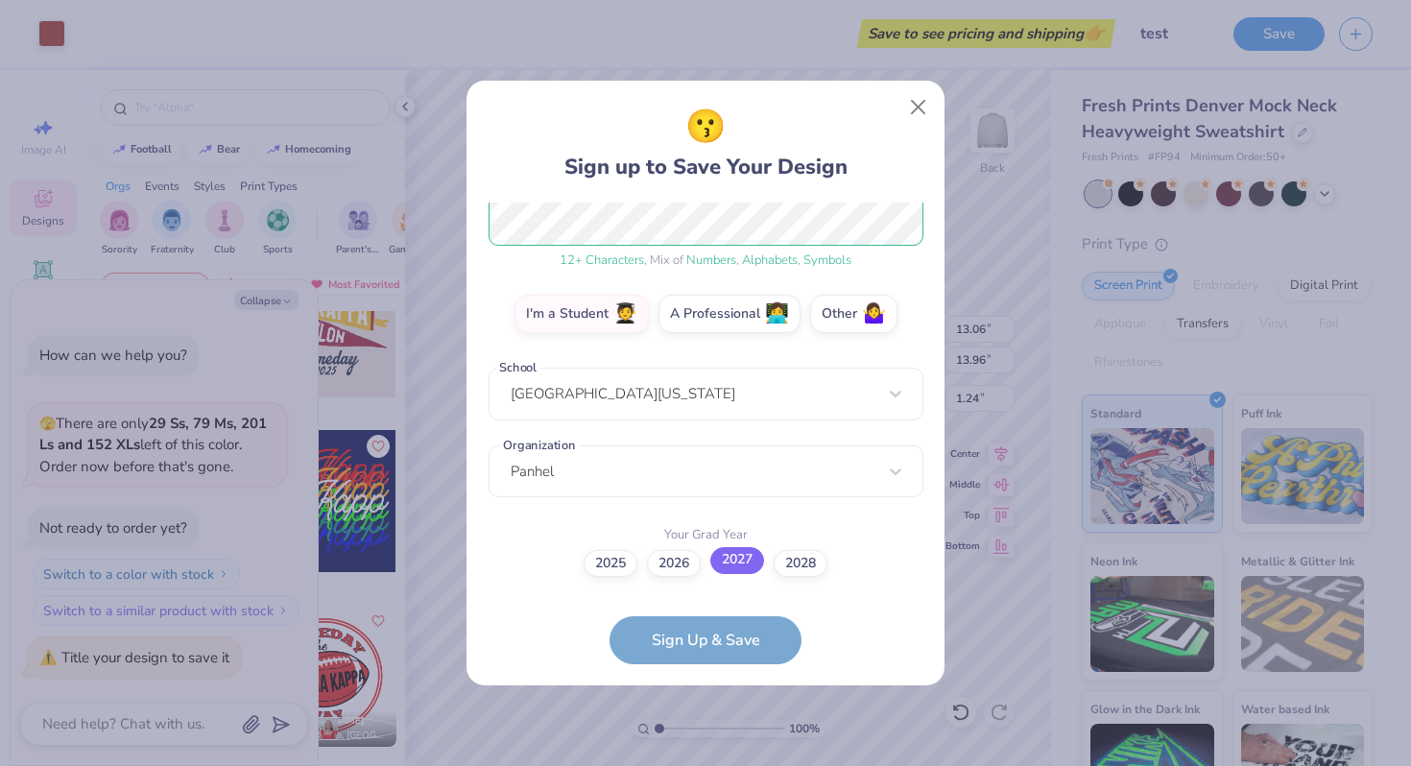
click at [730, 559] on label "2027" at bounding box center [737, 560] width 54 height 27
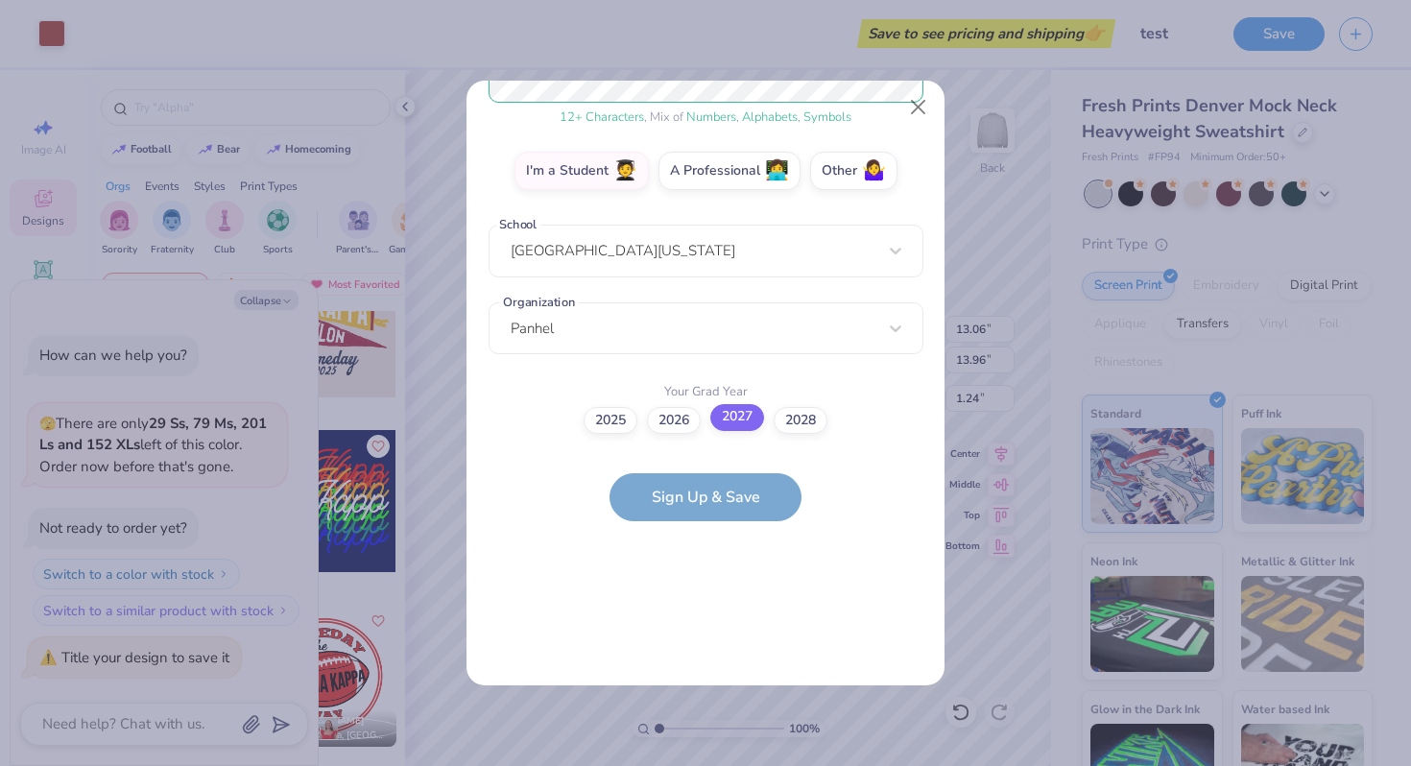
scroll to position [0, 0]
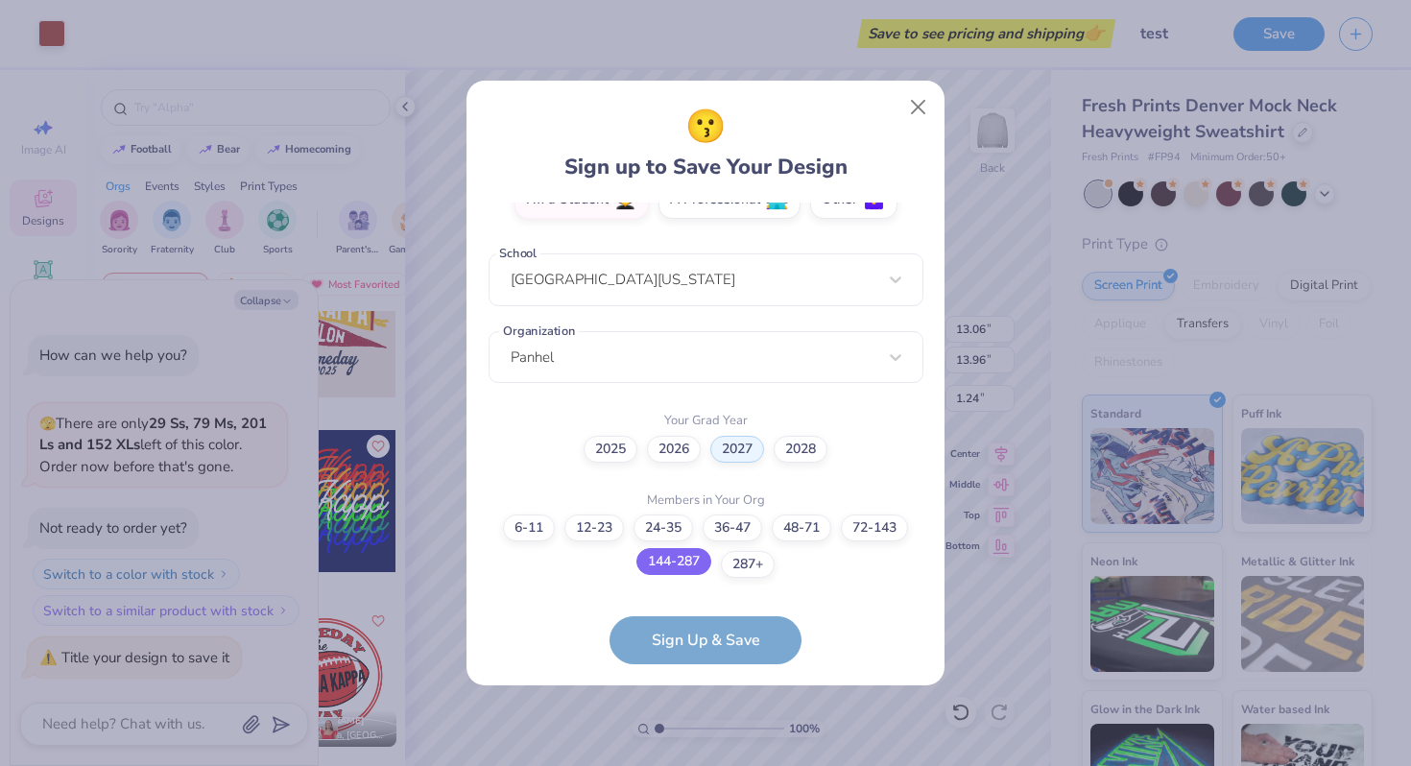
click at [686, 568] on label "144-287" at bounding box center [674, 561] width 75 height 27
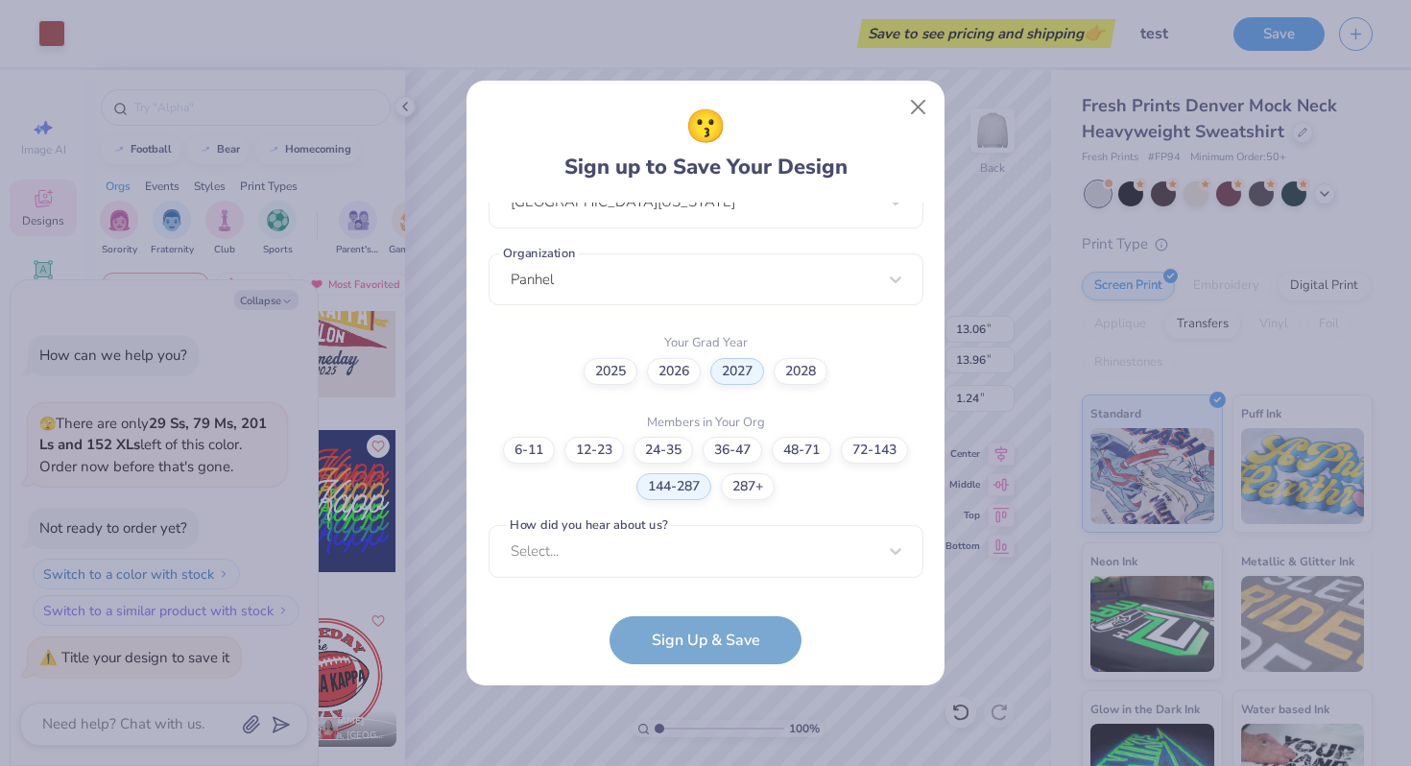
click at [696, 569] on div "[PERSON_NAME][EMAIL_ADDRESS][DOMAIN_NAME] Email [PHONE_NUMBER] Phone [PERSON_NA…" at bounding box center [706, 394] width 435 height 383
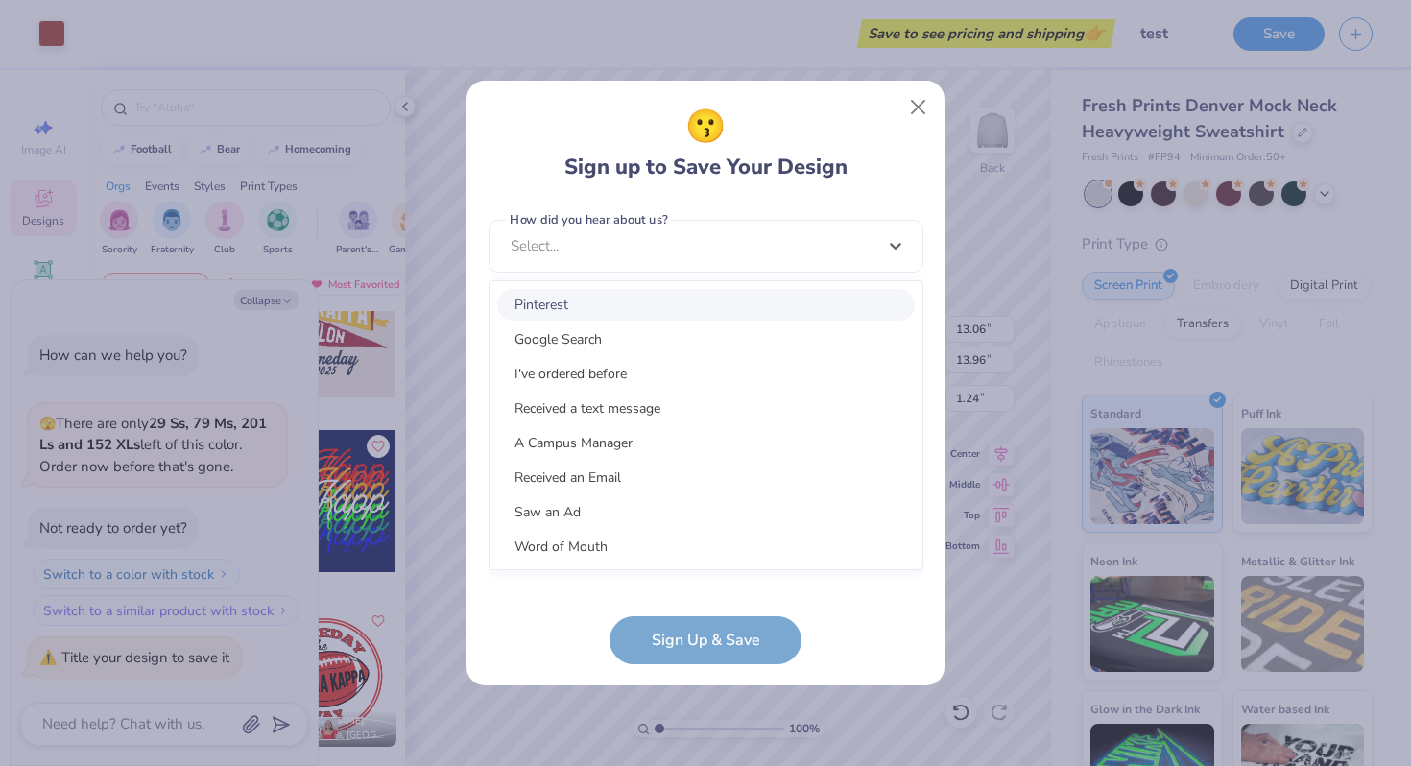
scroll to position [0, 0]
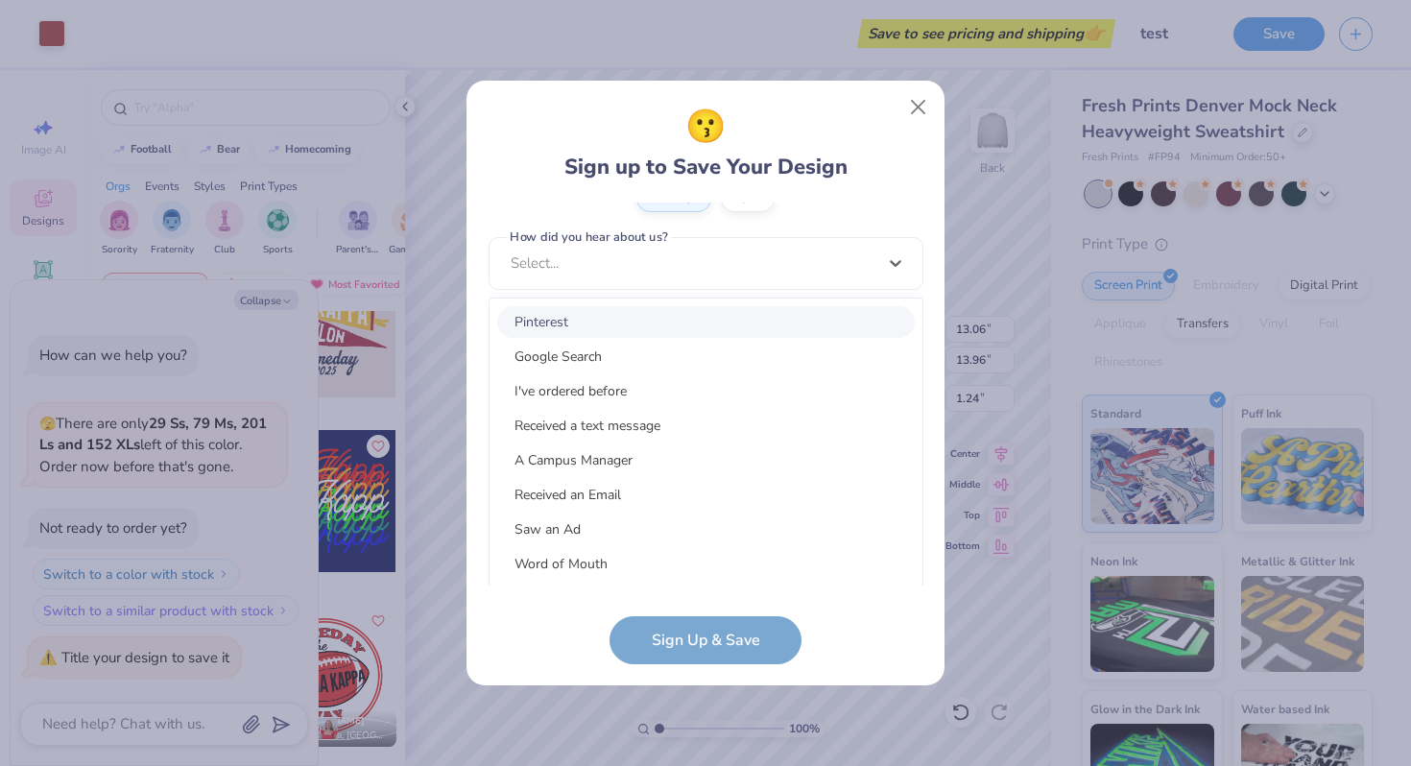
click at [637, 329] on div "Pinterest" at bounding box center [706, 322] width 418 height 32
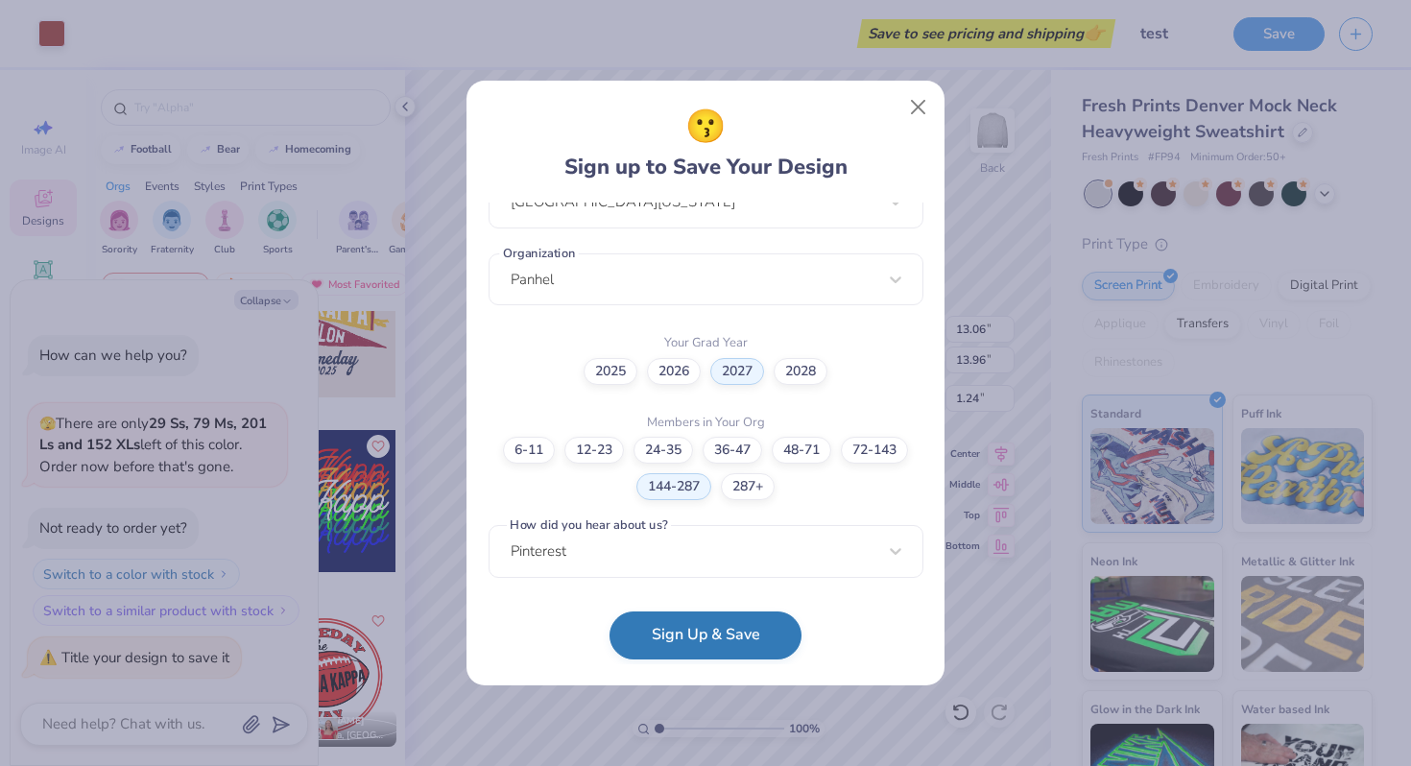
click at [705, 633] on button "Sign Up & Save" at bounding box center [706, 636] width 192 height 48
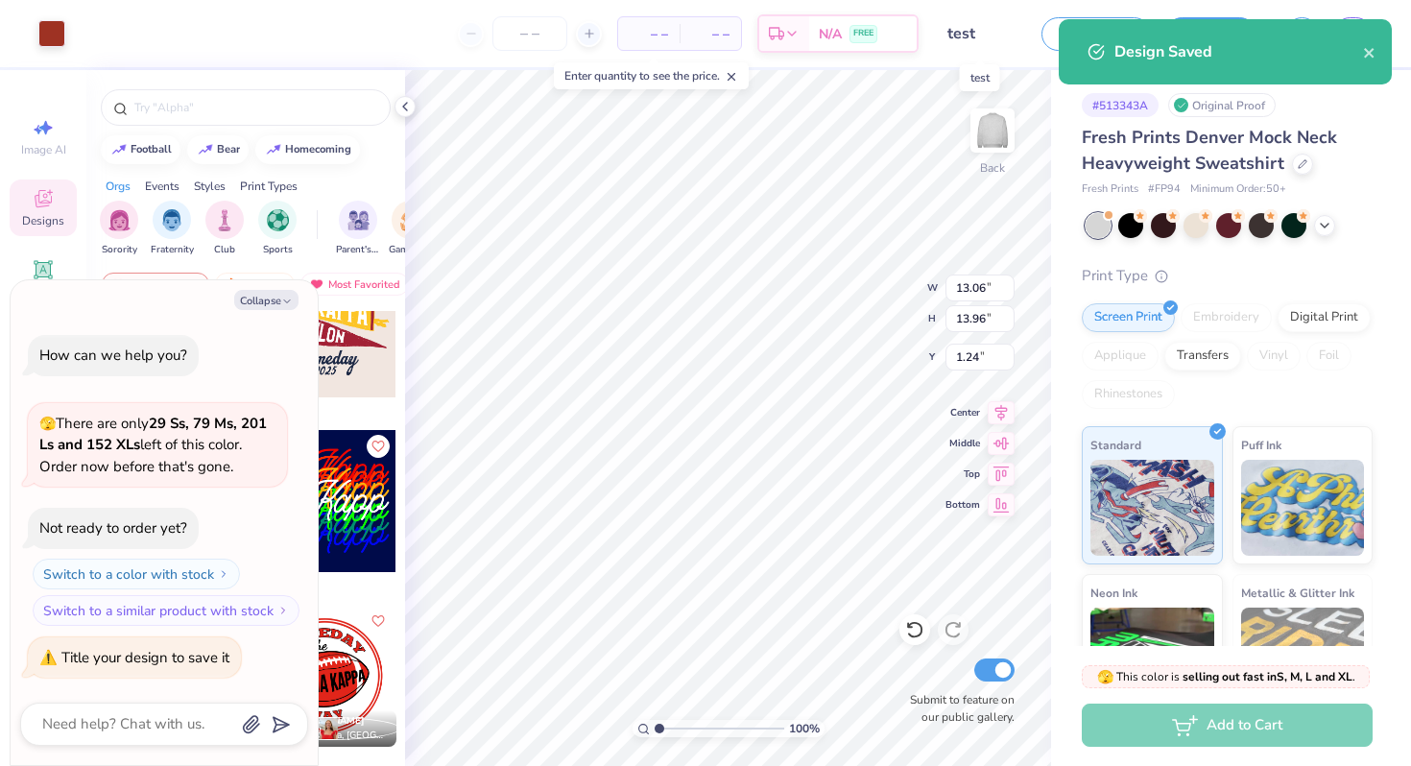
click at [1007, 35] on input "test" at bounding box center [980, 33] width 94 height 38
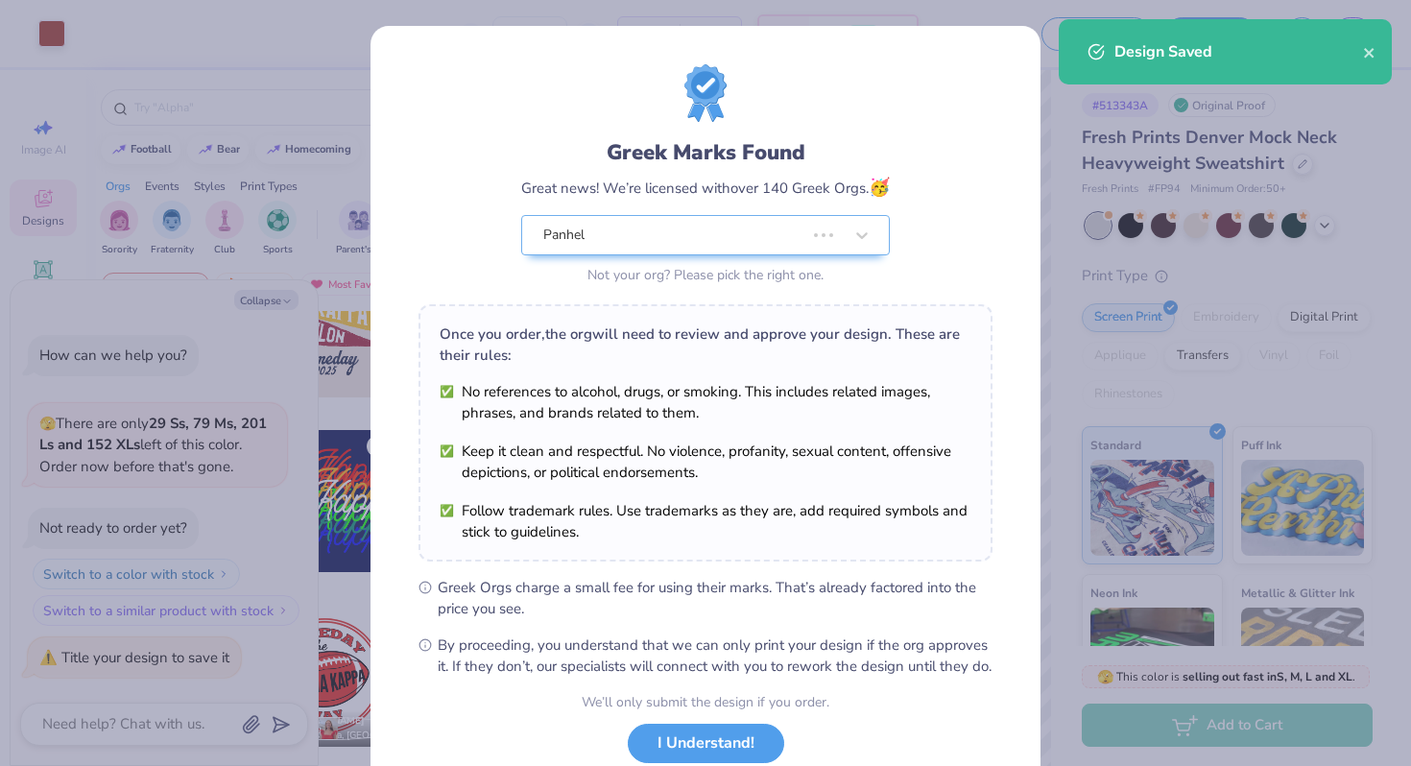
click at [523, 35] on div "Greek Marks Found Great news! We’re licensed with over 140 Greek Orgs. 🥳 Panhel…" at bounding box center [706, 439] width 670 height 826
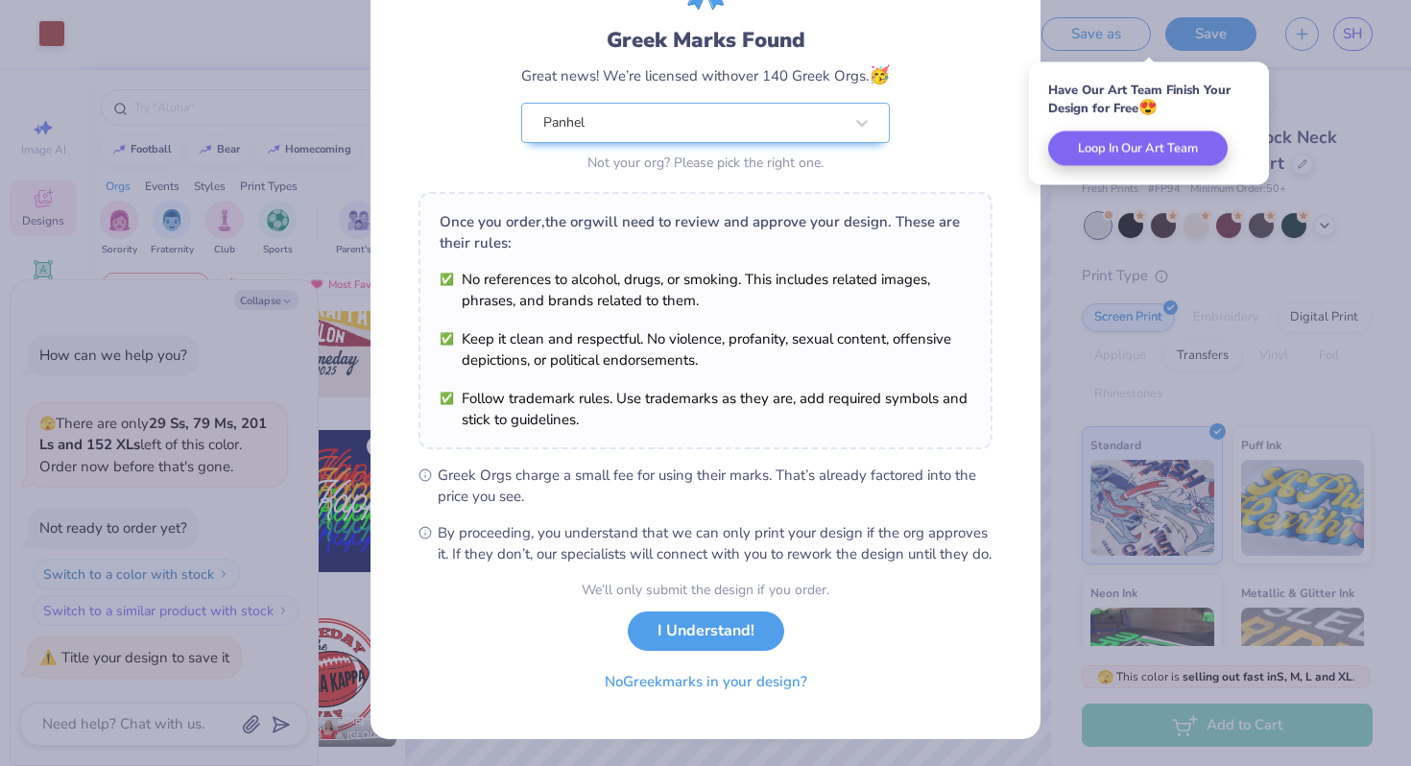
scroll to position [132, 0]
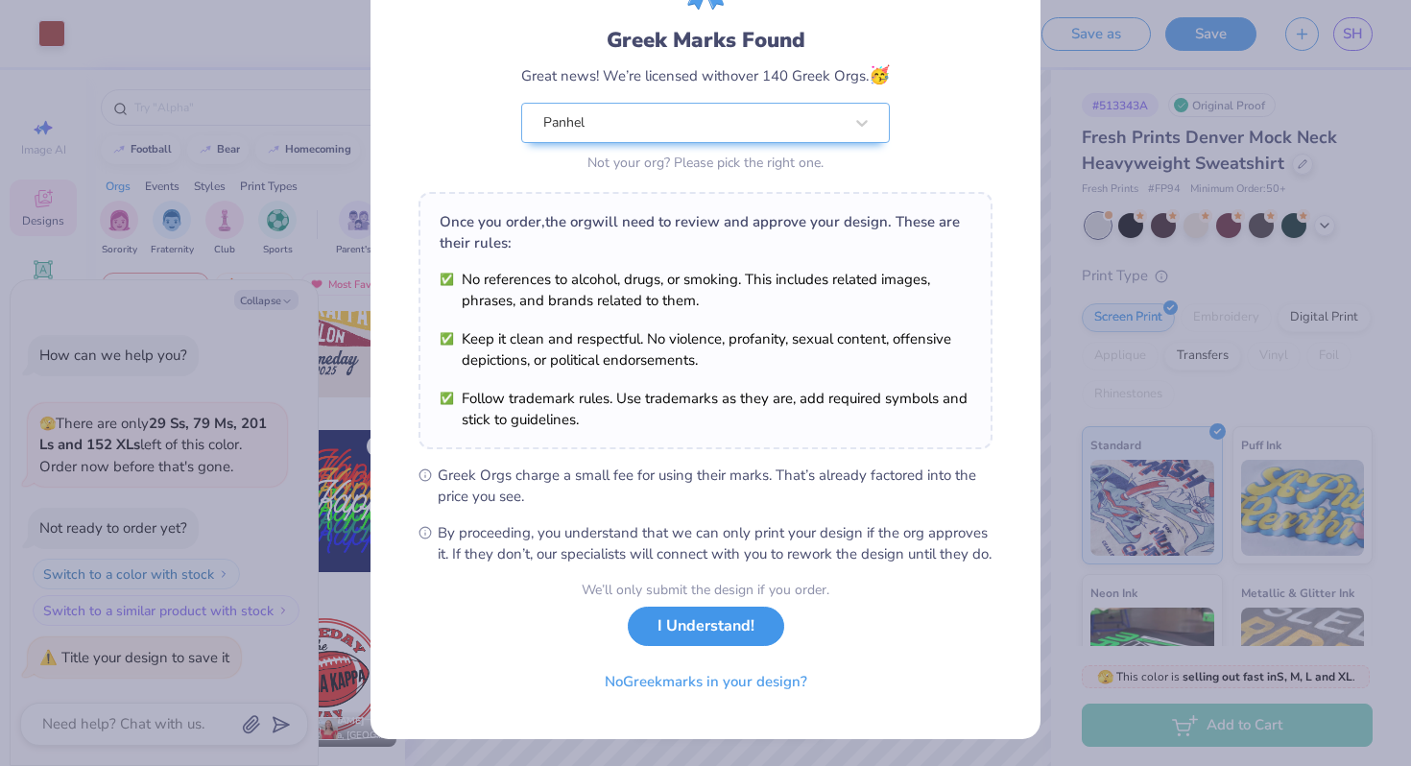
click at [701, 627] on button "I Understand!" at bounding box center [706, 626] width 156 height 39
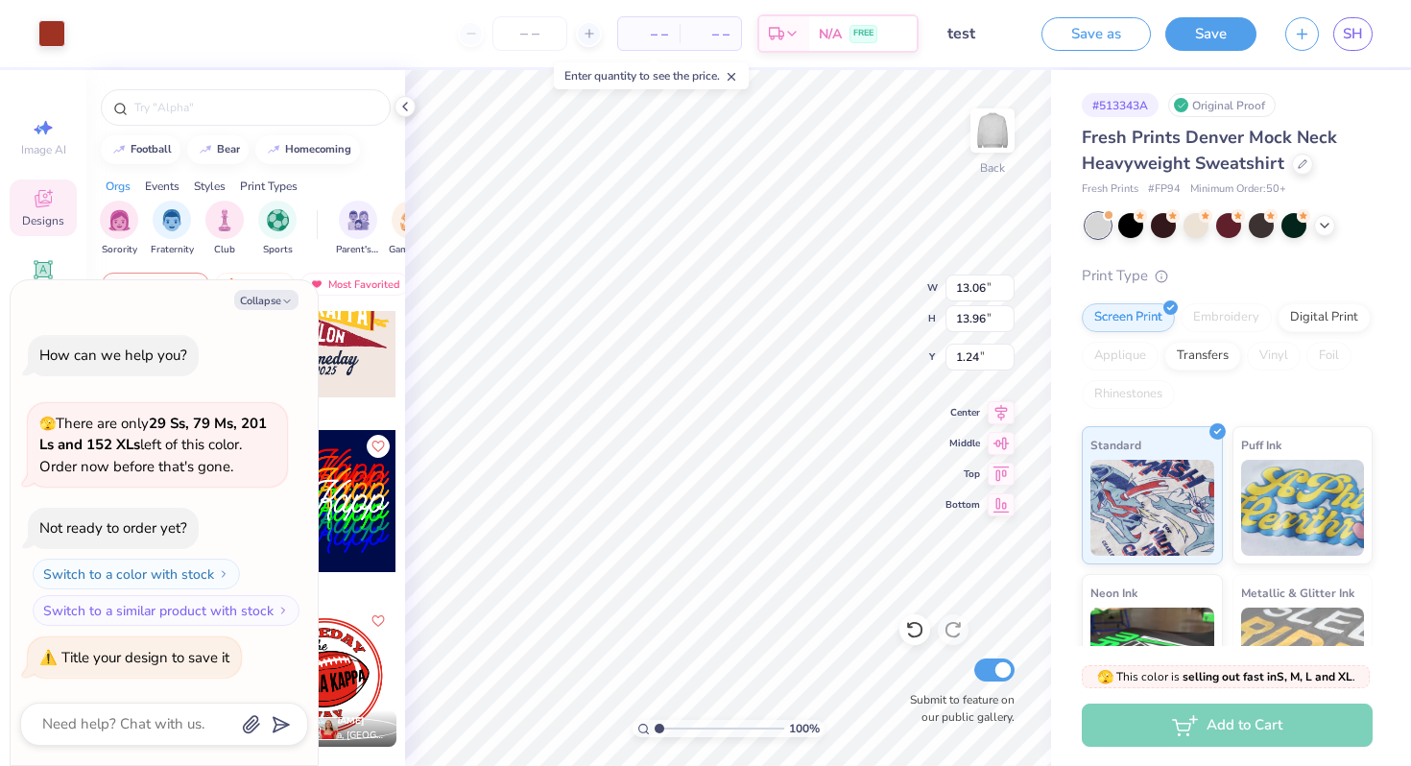
scroll to position [0, 0]
click at [511, 23] on input "number" at bounding box center [530, 33] width 75 height 35
type textarea "x"
click at [643, 37] on span "– –" at bounding box center [649, 34] width 38 height 20
click at [714, 40] on span "– –" at bounding box center [710, 34] width 38 height 20
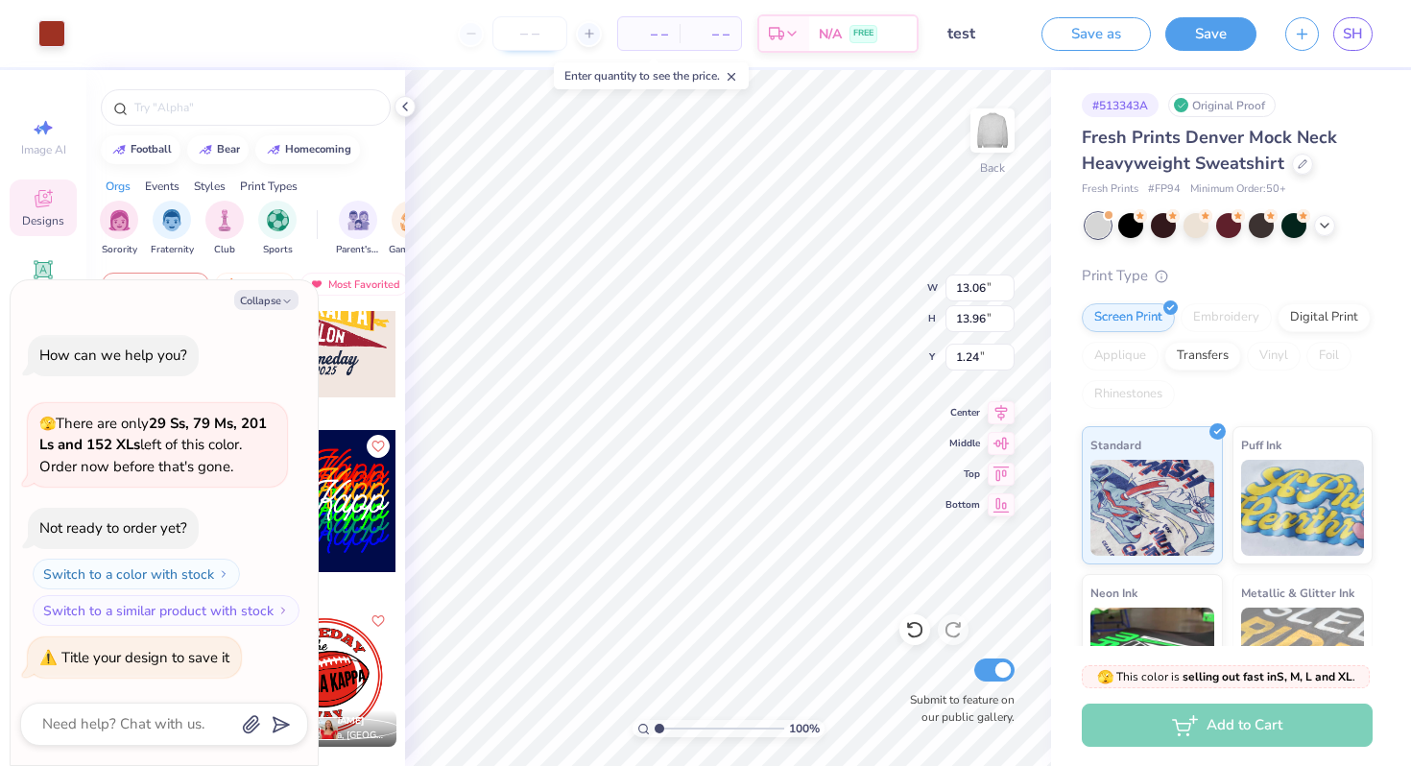
click at [541, 36] on input "number" at bounding box center [530, 33] width 75 height 35
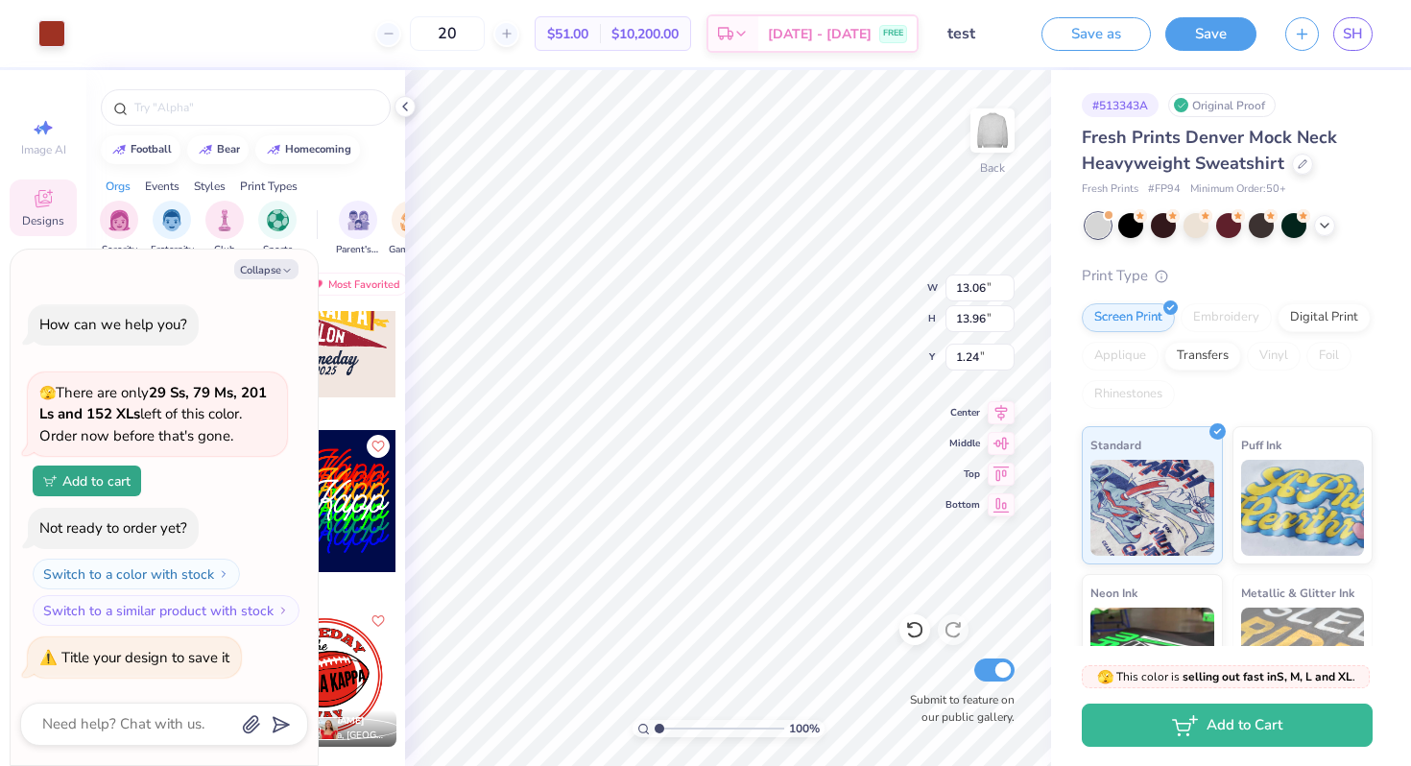
type input "2"
type input "192"
